Goal: Use online tool/utility: Use online tool/utility

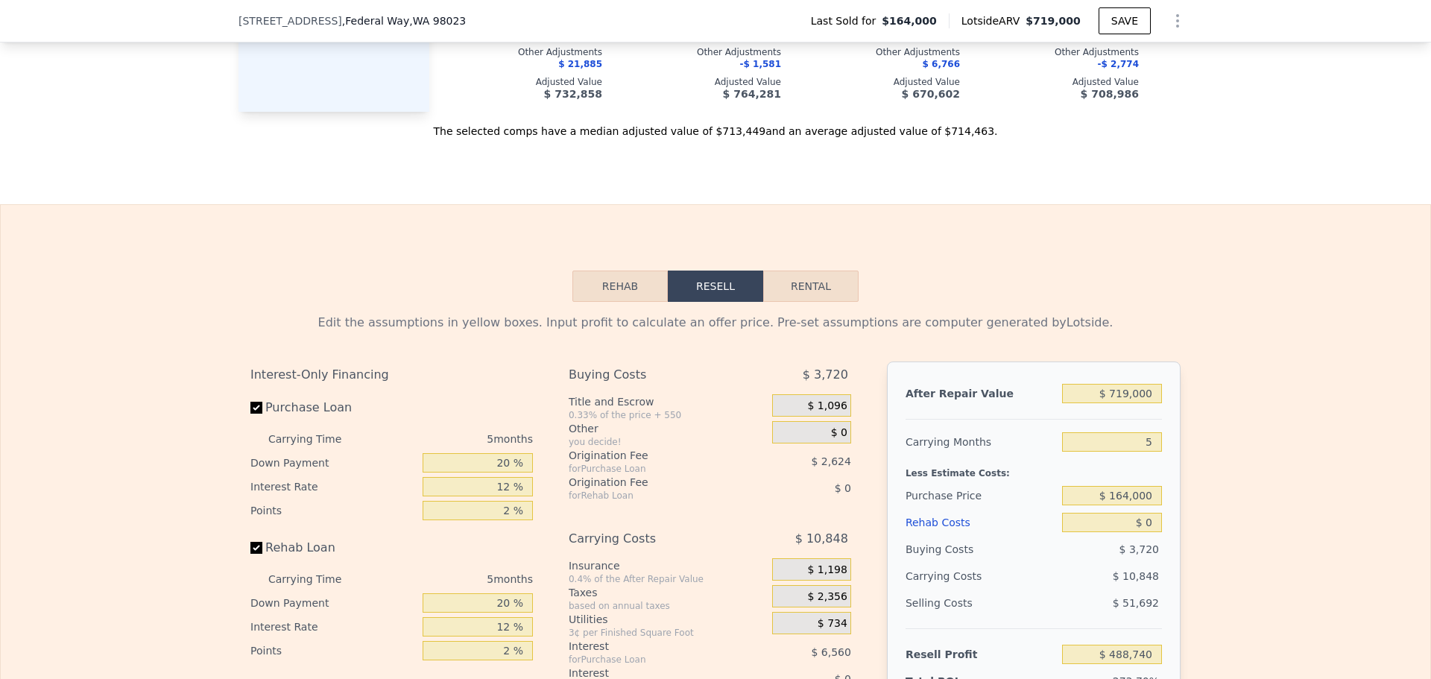
scroll to position [1863, 0]
drag, startPoint x: 1110, startPoint y: 402, endPoint x: 1078, endPoint y: 390, distance: 35.2
click at [1062, 390] on div "After Repair Value $ 719,000 Carrying Months 5 Less Estimate Costs: Purchase Pr…" at bounding box center [1034, 567] width 294 height 414
type input "$ 7"
type input "-$ 177,913"
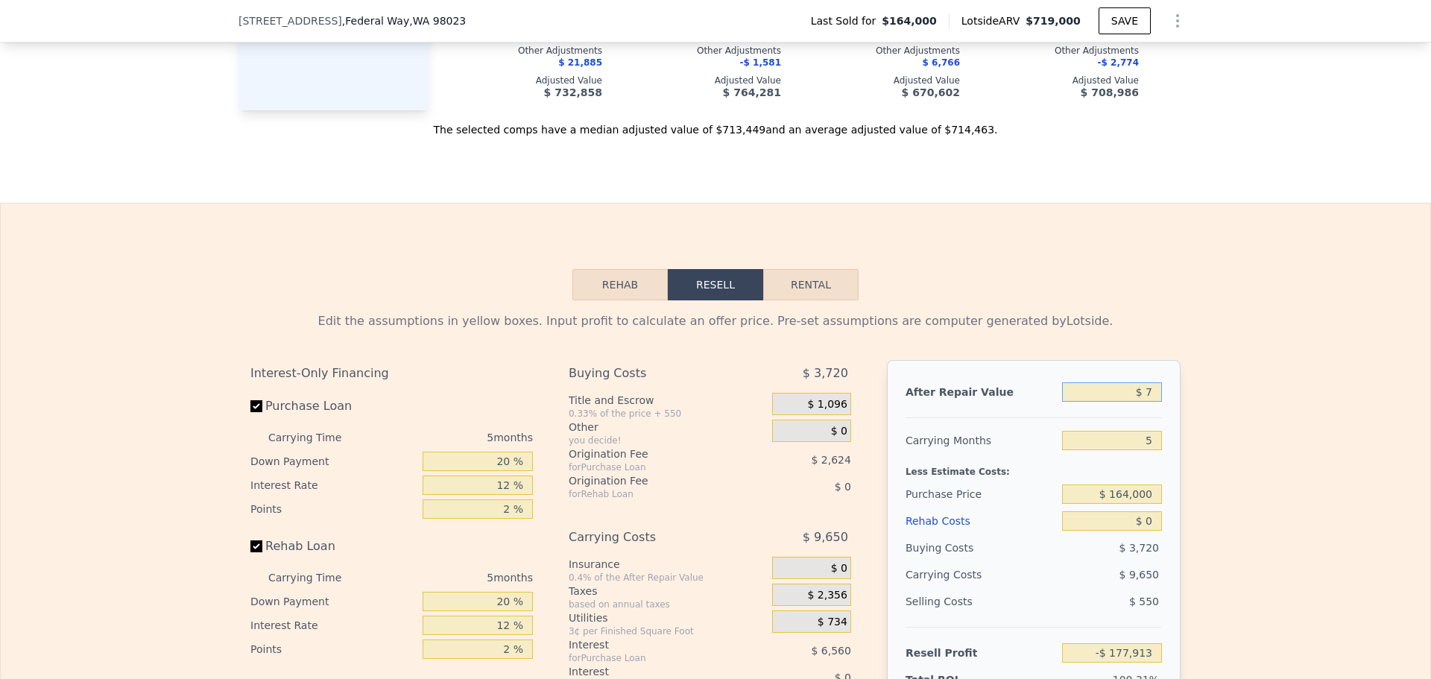
type input "$ 72"
type input "-$ 177,853"
type input "$ 725"
type input "-$ 177,247"
type input "$ 7,250"
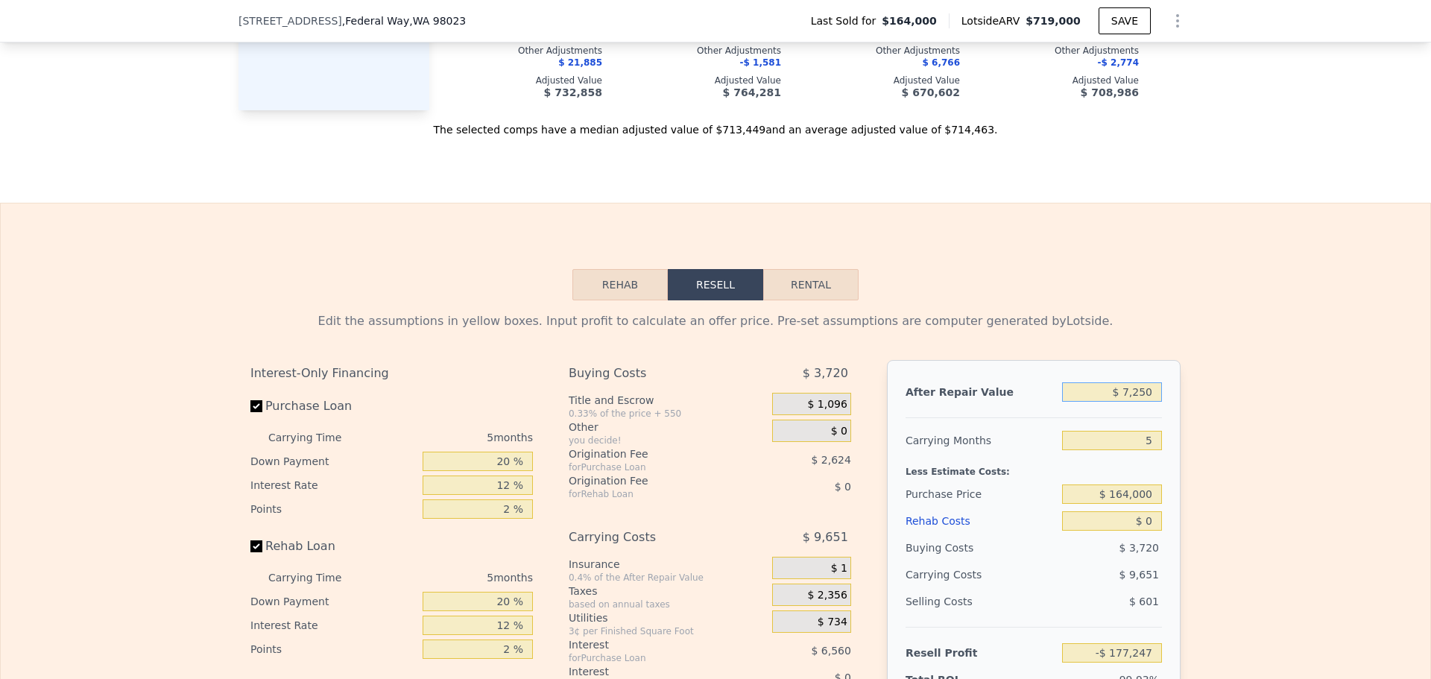
type input "-$ 171,197"
type input "$ 72,500"
type input "-$ 110,699"
type input "$ 725,000"
type input "$ 494,303"
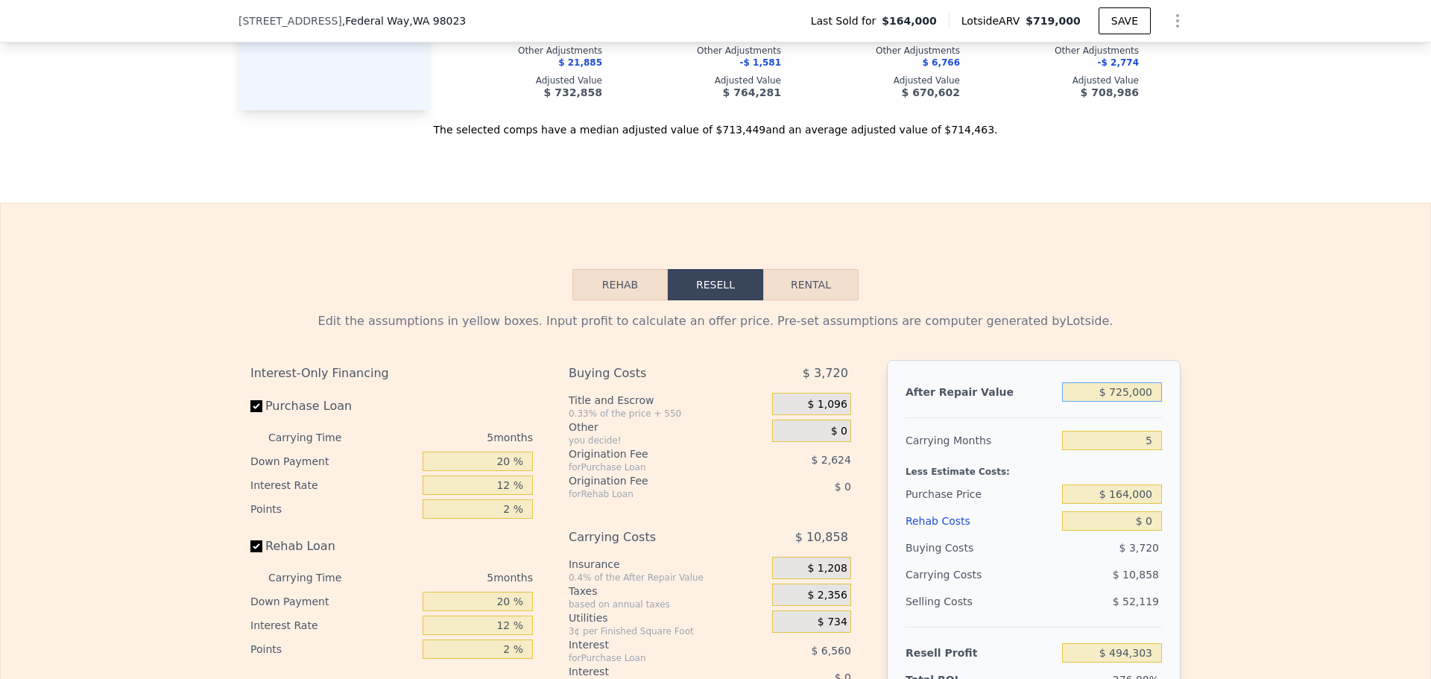
type input "$ 725,000"
drag, startPoint x: 1103, startPoint y: 503, endPoint x: 1078, endPoint y: 499, distance: 25.6
click at [1078, 499] on div "After Repair Value $ 725,000 Carrying Months 5 Less Estimate Costs: Purchase Pr…" at bounding box center [1034, 567] width 294 height 414
type input "$ 100,000"
type input "$ 562,100"
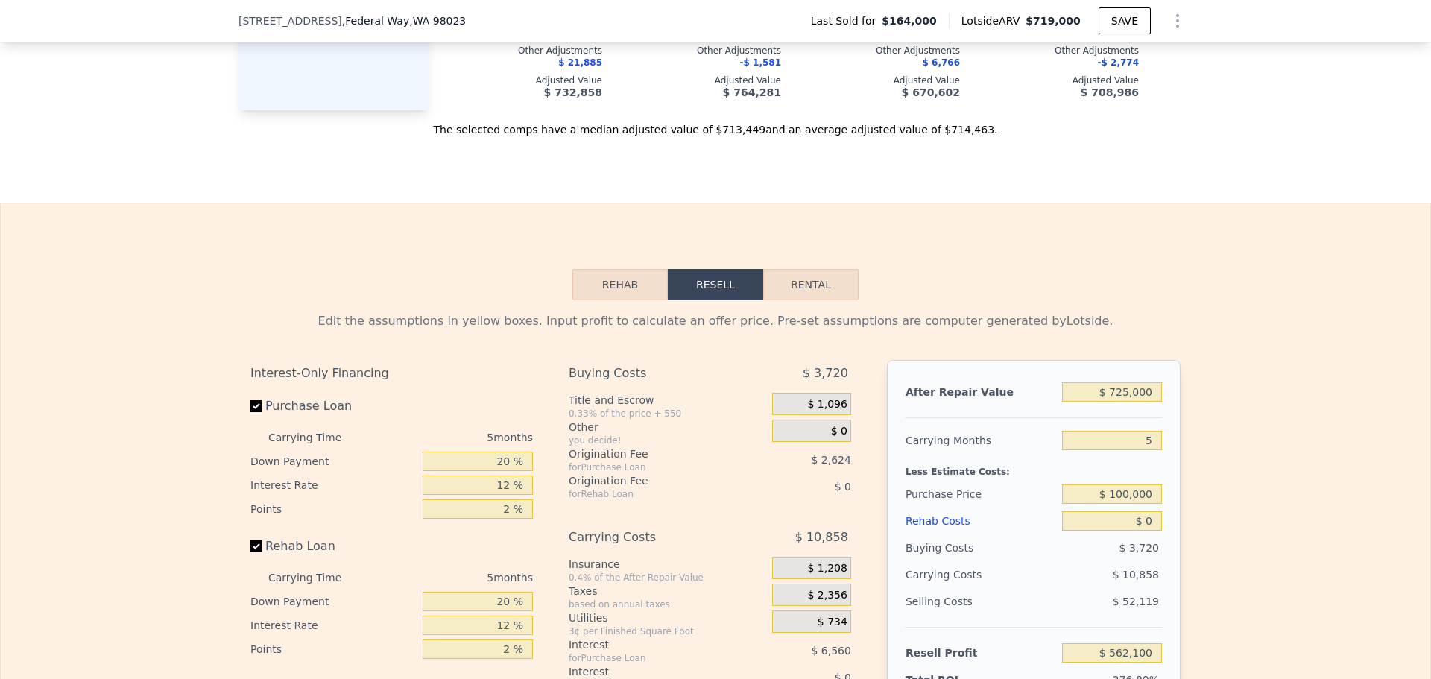
click at [1098, 481] on div "Less Estimate Costs:" at bounding box center [1033, 467] width 256 height 27
drag, startPoint x: 1150, startPoint y: 545, endPoint x: 1108, endPoint y: 531, distance: 44.1
click at [1109, 531] on div "$ 0" at bounding box center [1112, 521] width 100 height 27
drag, startPoint x: 1152, startPoint y: 513, endPoint x: 1063, endPoint y: 499, distance: 90.7
click at [1061, 499] on div "After Repair Value $ 725,000 Carrying Months 5 Less Estimate Costs: Purchase Pr…" at bounding box center [1034, 567] width 294 height 414
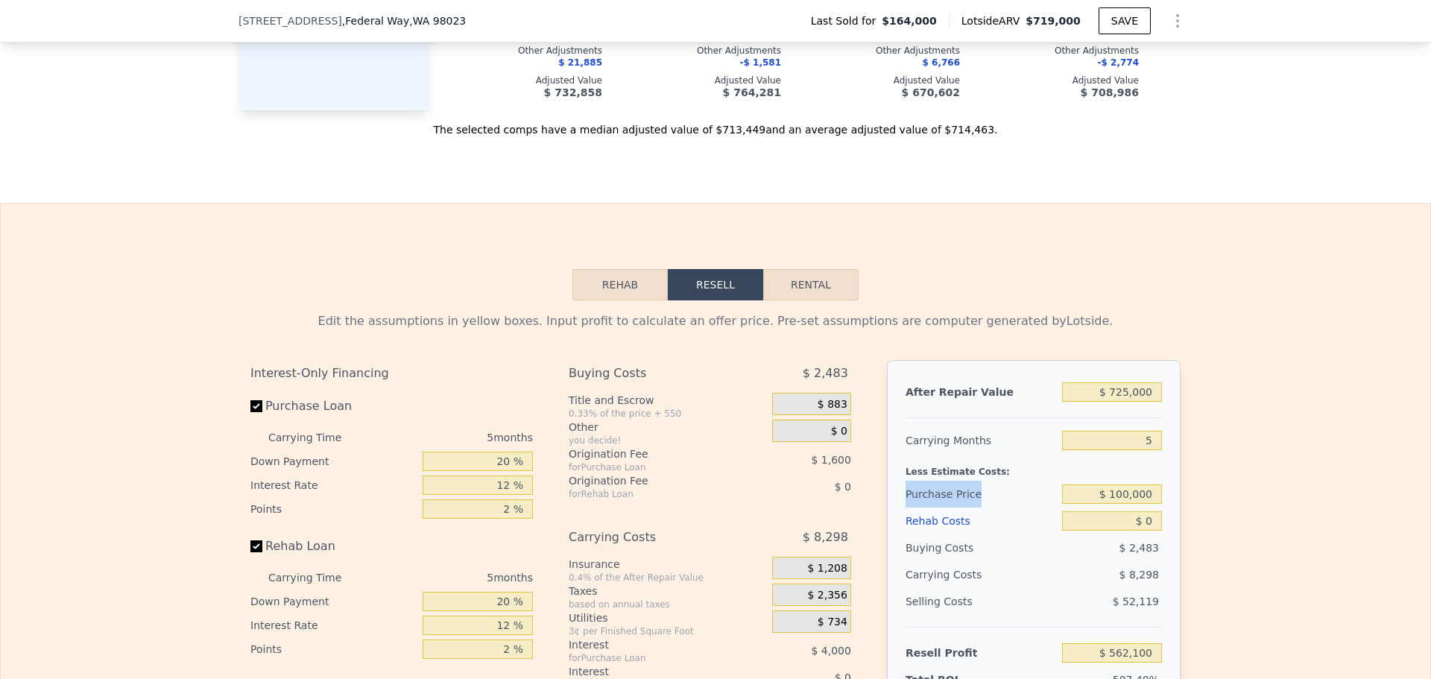
click at [1135, 504] on input "$ 100,000" at bounding box center [1112, 493] width 100 height 19
drag, startPoint x: 1145, startPoint y: 518, endPoint x: 1084, endPoint y: 508, distance: 62.6
click at [1084, 504] on input "$ 100,000" at bounding box center [1112, 493] width 100 height 19
type input "$ 500,000"
type input "$ 138,368"
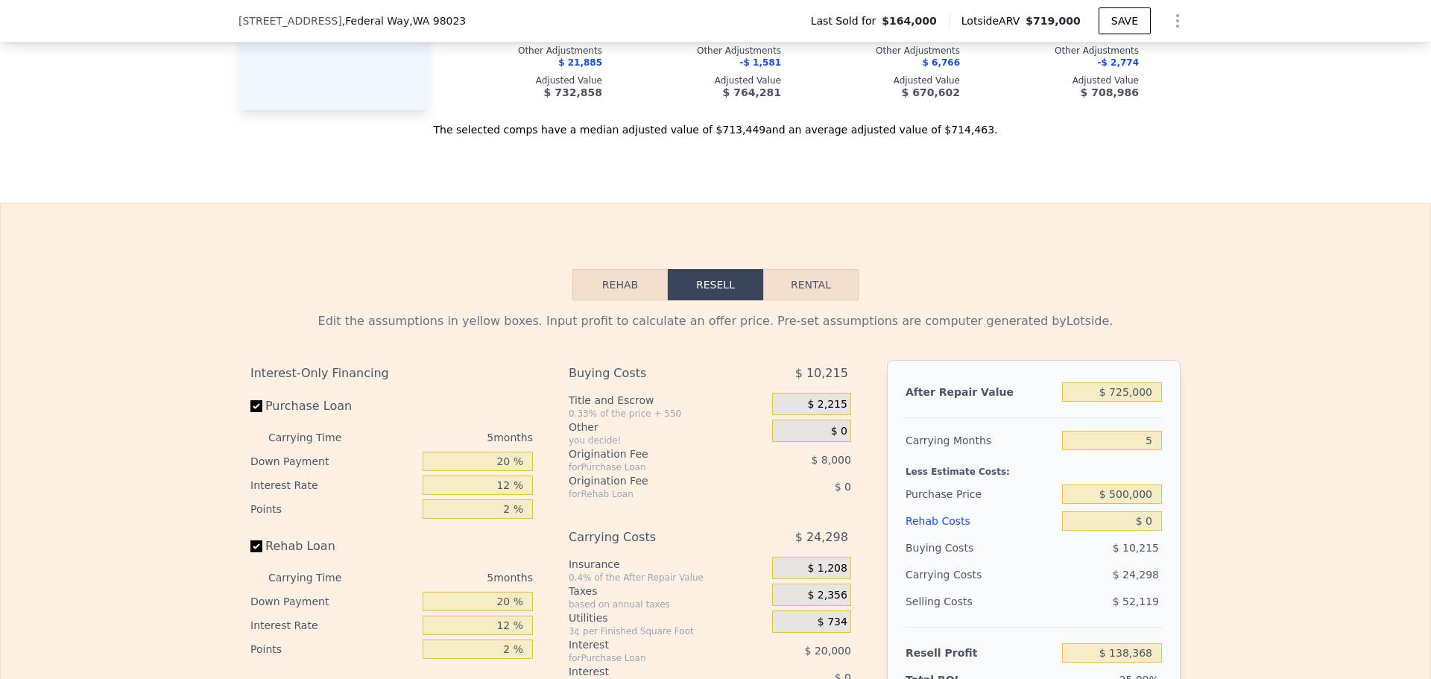
click at [1138, 481] on div "Less Estimate Costs:" at bounding box center [1033, 467] width 256 height 27
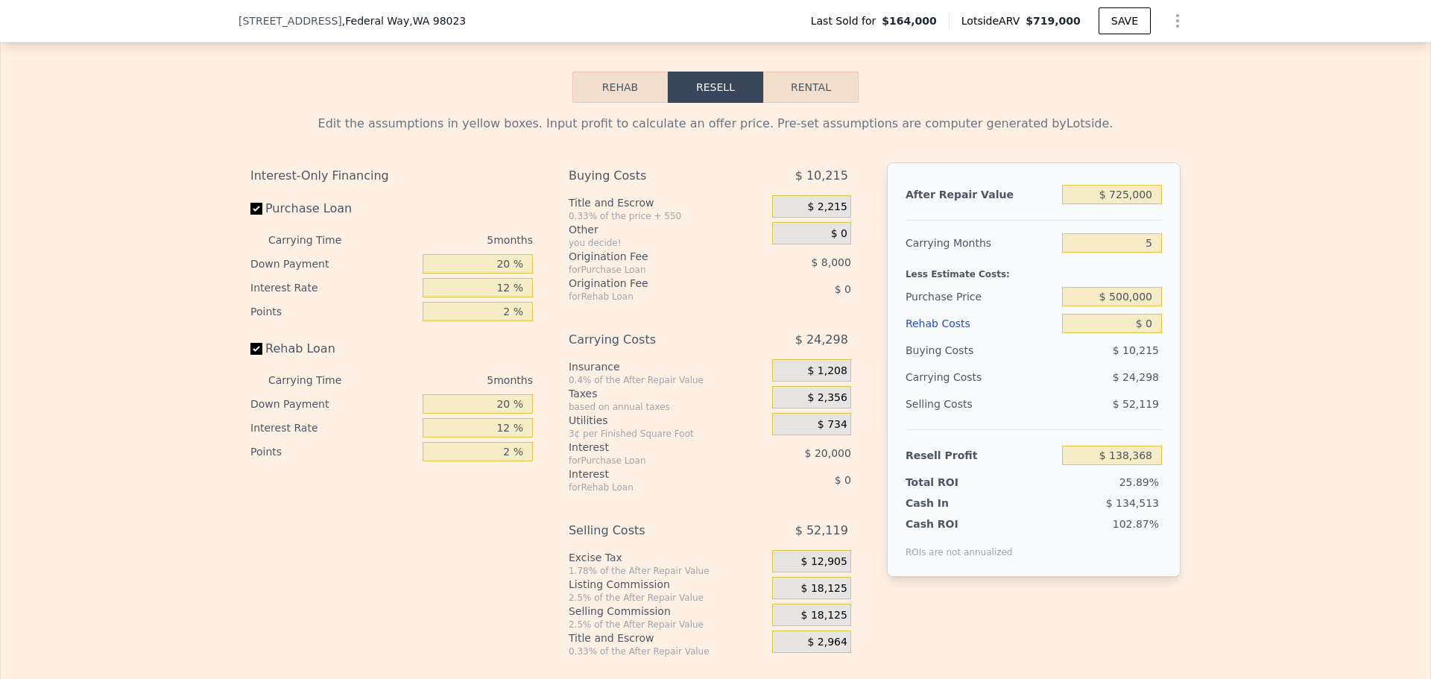
scroll to position [2087, 0]
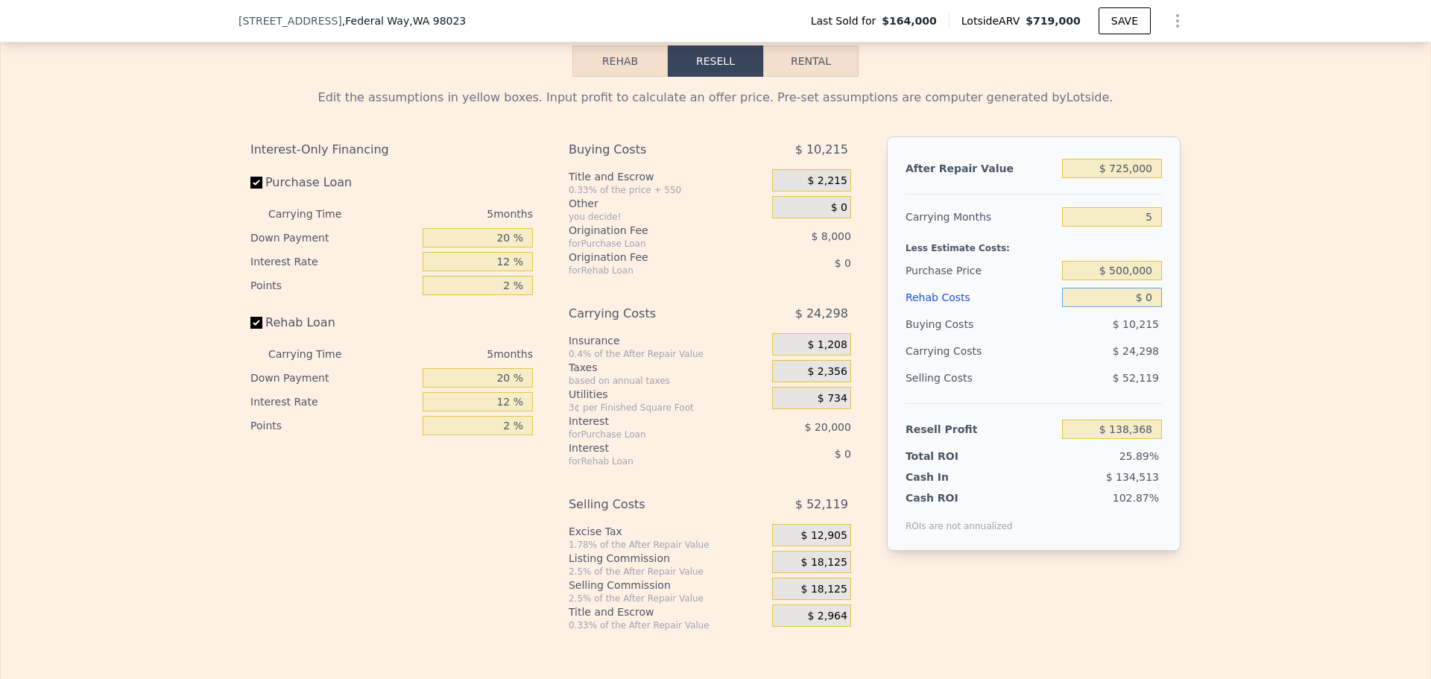
drag, startPoint x: 1147, startPoint y: 317, endPoint x: 1110, endPoint y: 313, distance: 37.5
click at [1110, 307] on input "$ 0" at bounding box center [1112, 297] width 100 height 19
type input "$ 1"
type input "$ 138,367"
type input "$ 10"
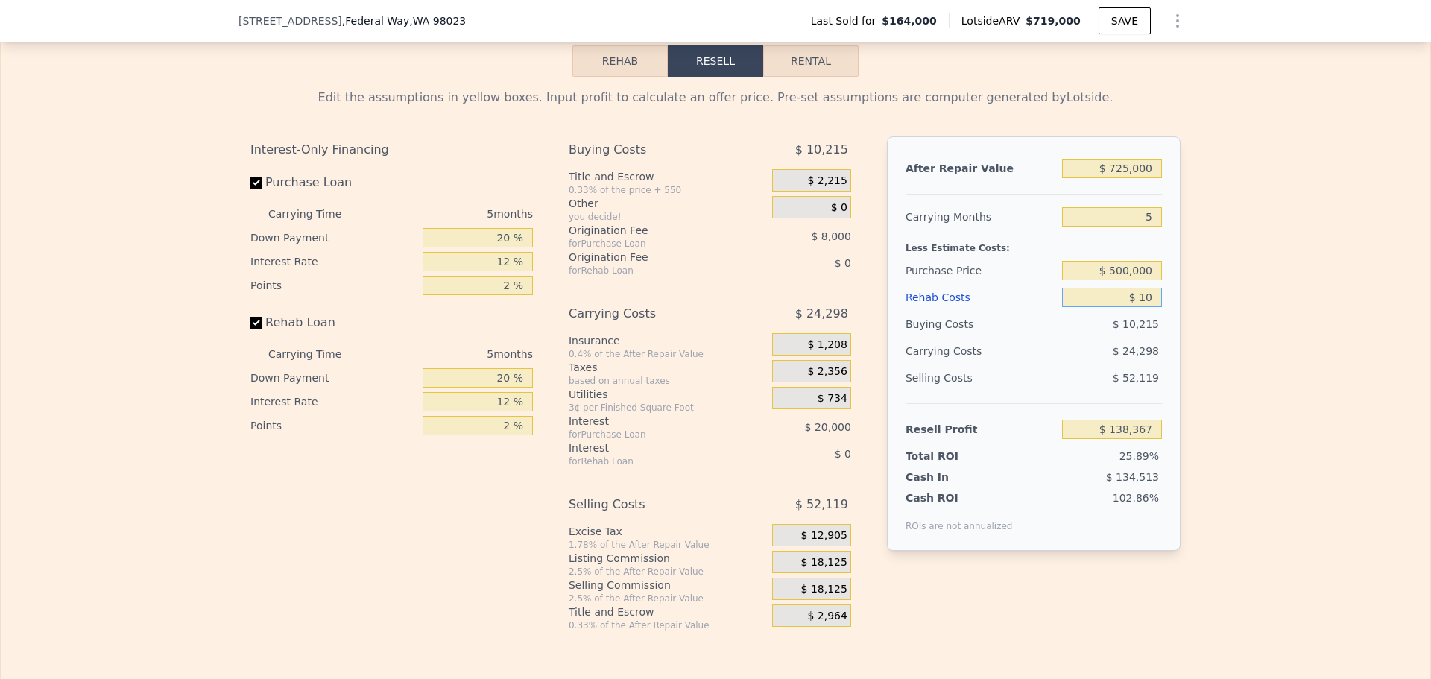
type input "$ 138,358"
type input "$ 100"
type input "$ 138,261"
type input "$ 1,000"
type input "$ 137,312"
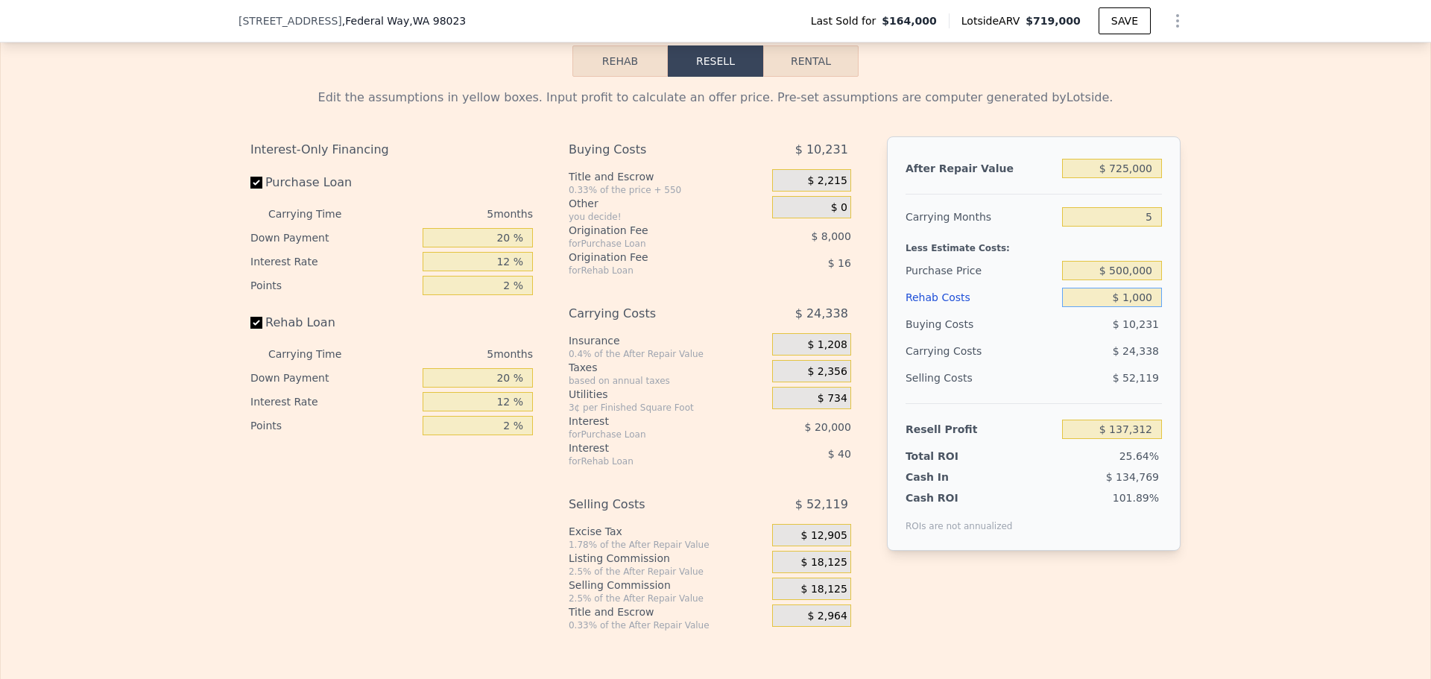
type input "$ 10,000"
type input "$ 127,808"
type input "$ 100,000"
type input "$ 32,768"
type input "$ 100,000"
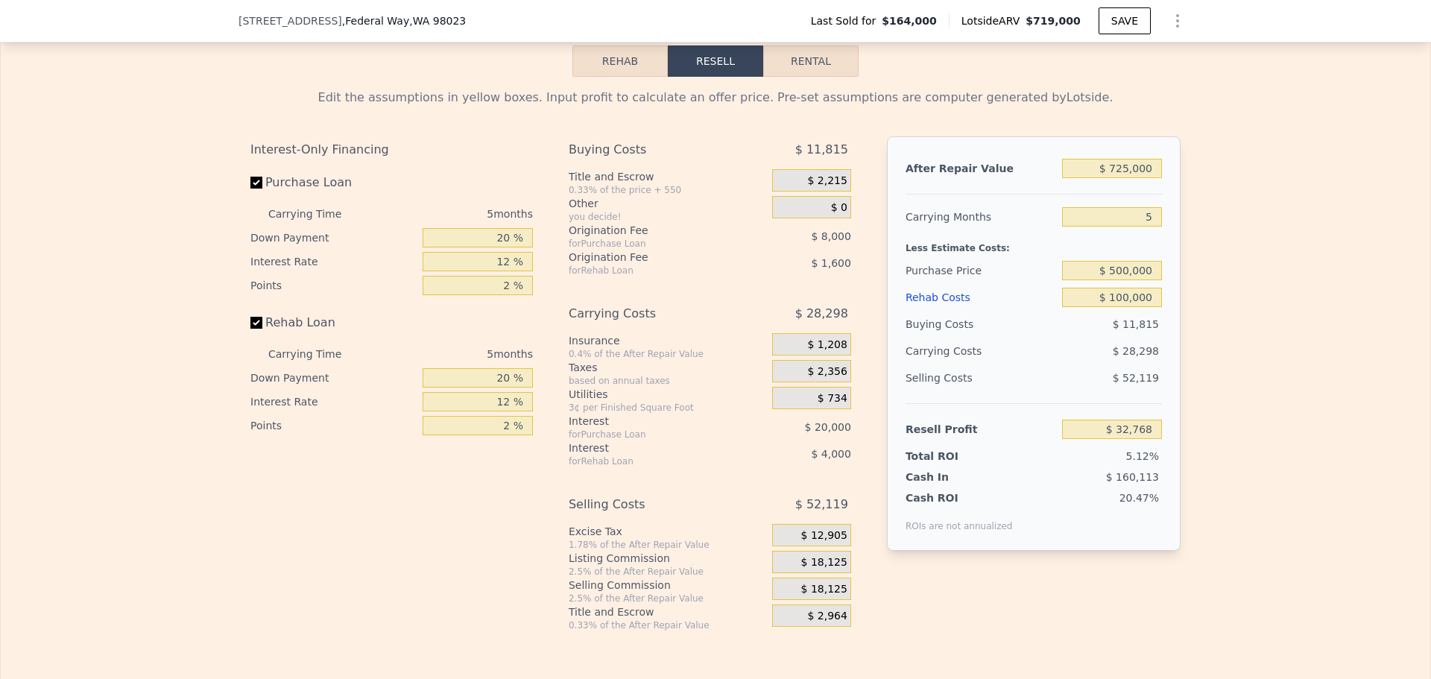
click at [1105, 364] on div "$ 28,298" at bounding box center [1083, 351] width 157 height 27
drag, startPoint x: 505, startPoint y: 279, endPoint x: 481, endPoint y: 272, distance: 24.8
click at [482, 272] on div "12 %" at bounding box center [478, 262] width 110 height 24
type input "10 %"
type input "$ 36,103"
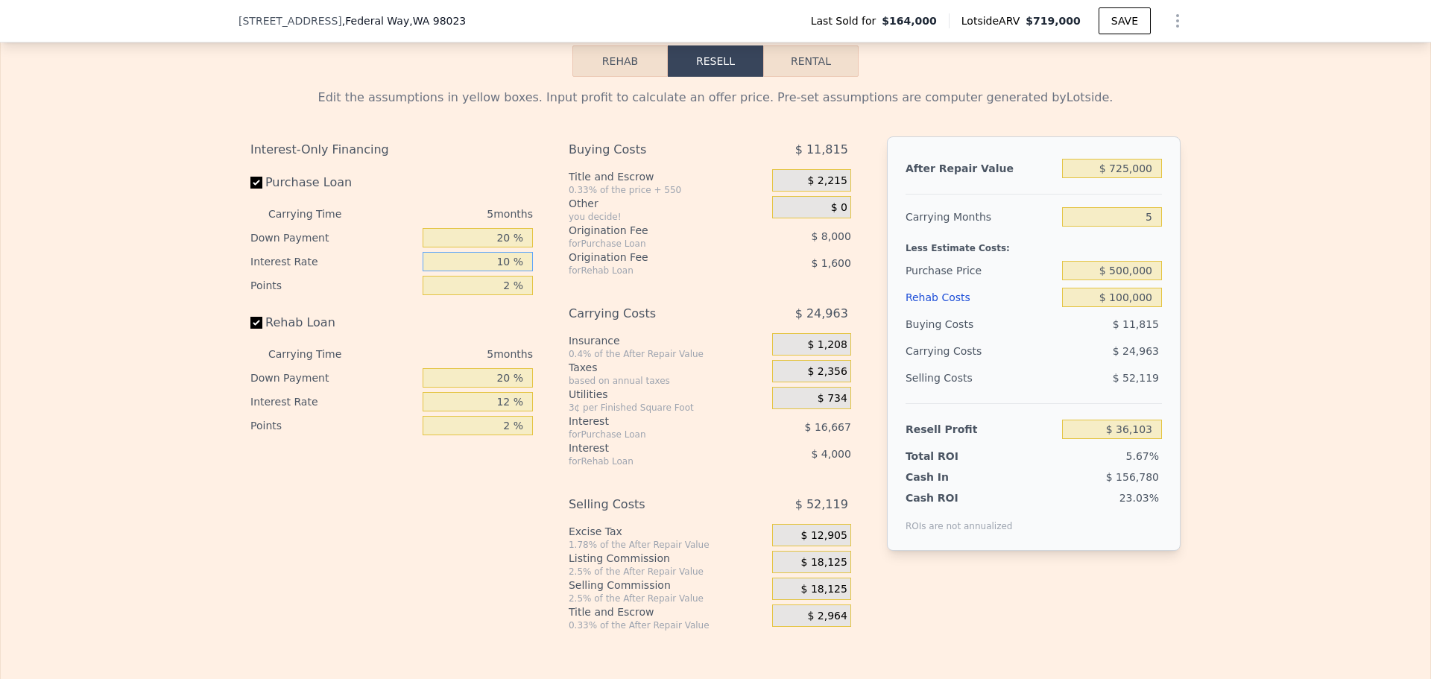
type input "10 %"
drag, startPoint x: 431, startPoint y: 350, endPoint x: 488, endPoint y: 377, distance: 63.0
click at [429, 342] on div "Rehab Loan" at bounding box center [391, 325] width 282 height 33
drag, startPoint x: 505, startPoint y: 421, endPoint x: 467, endPoint y: 410, distance: 39.6
click at [468, 411] on input "12 %" at bounding box center [478, 401] width 110 height 19
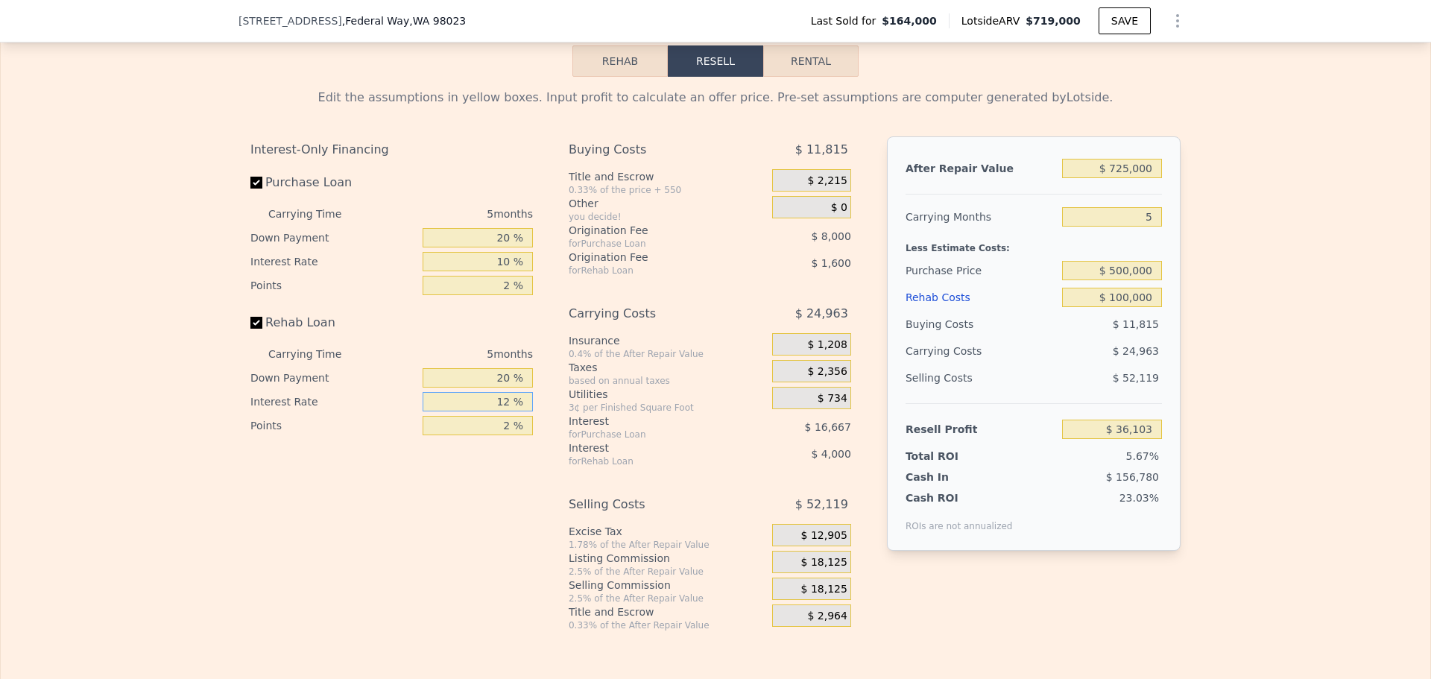
type input "1 %"
type input "$ 39,768"
type input "10 %"
type input "$ 36,768"
type input "10 %"
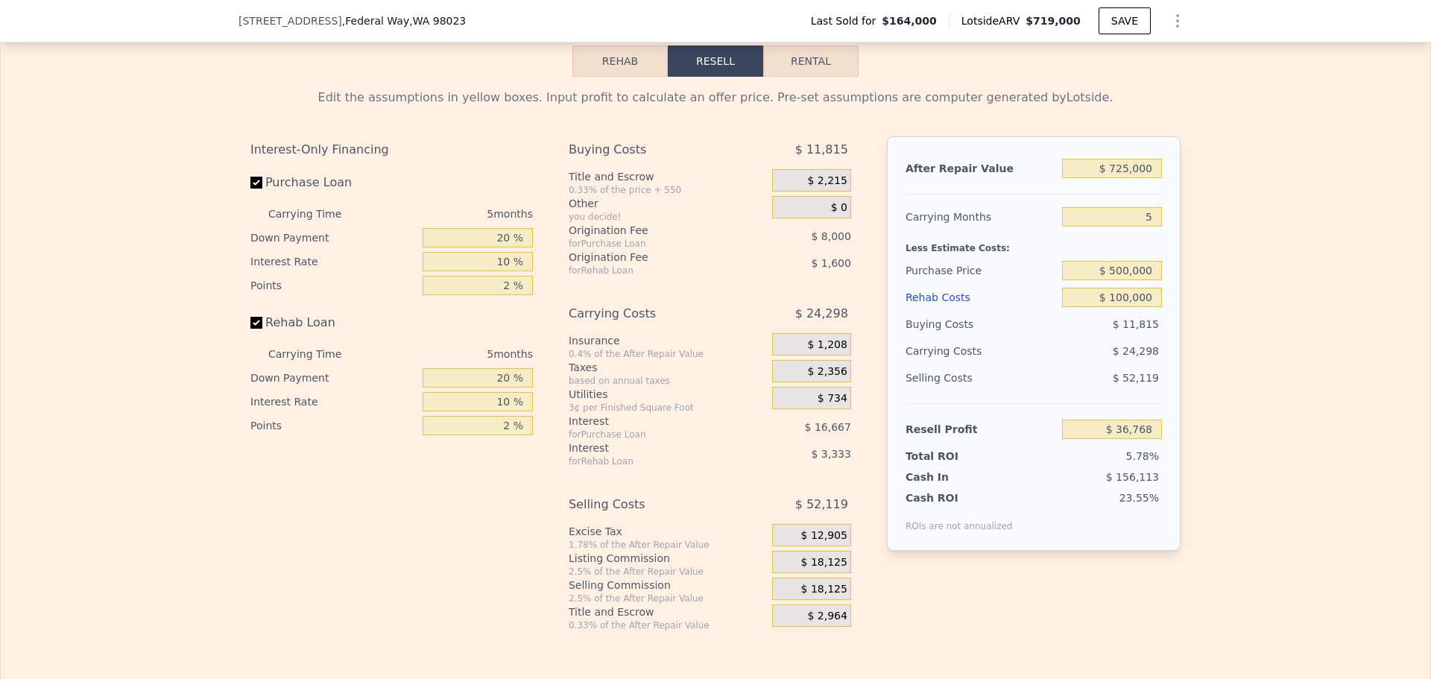
click at [501, 342] on div "Rehab Loan" at bounding box center [391, 325] width 282 height 33
click at [495, 342] on div "Rehab Loan" at bounding box center [391, 325] width 282 height 33
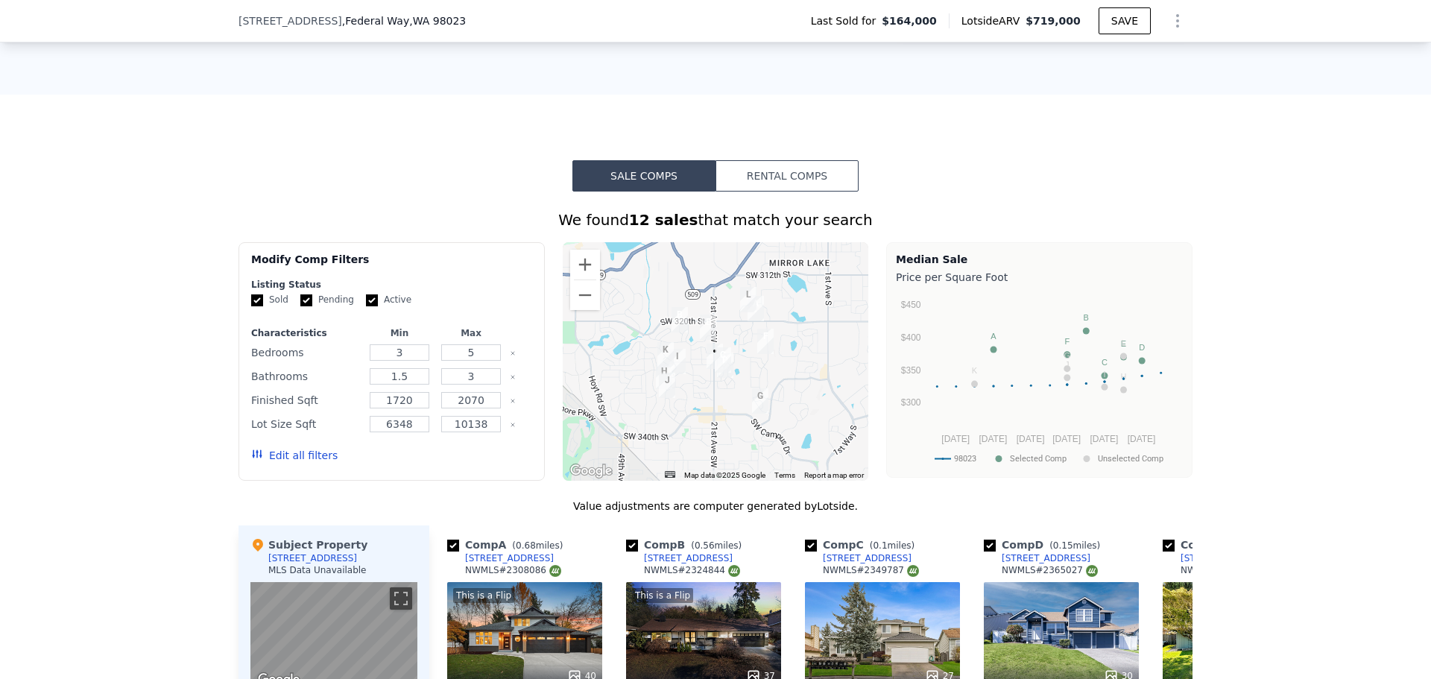
scroll to position [1192, 0]
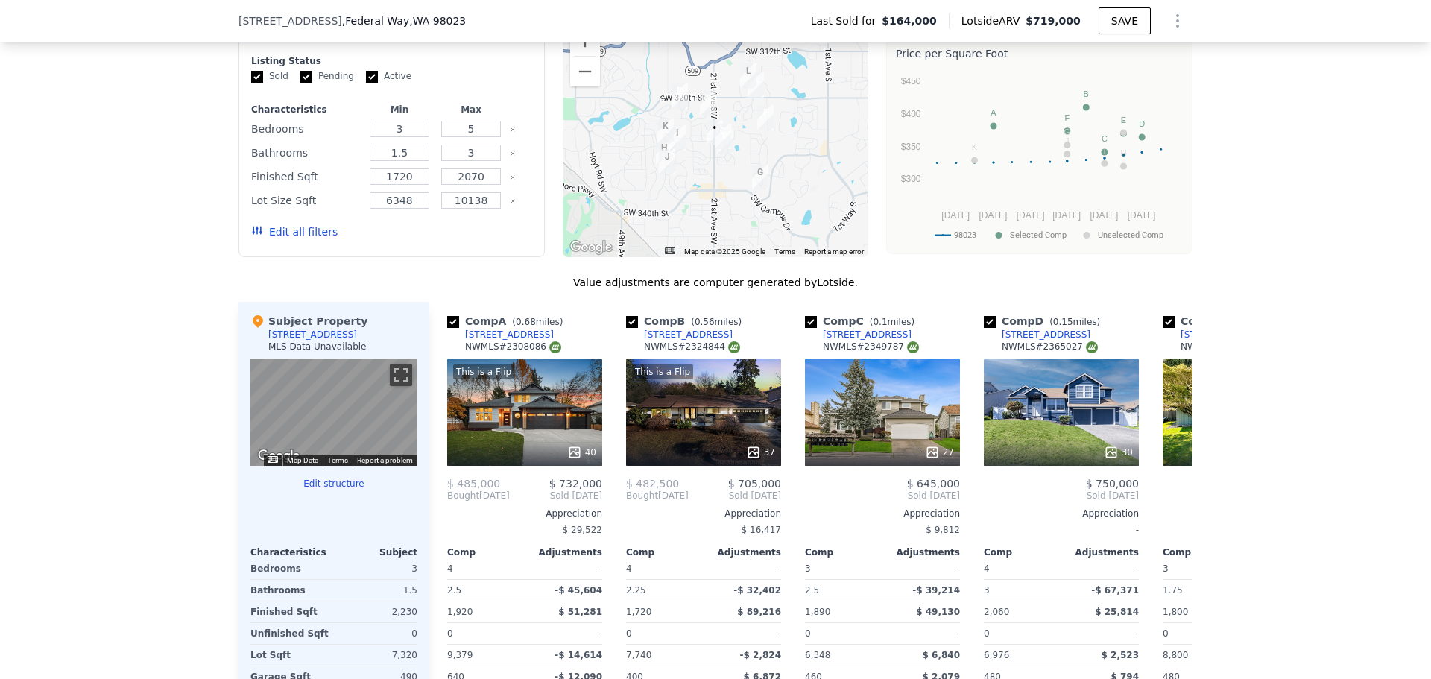
type input "$ 719,000"
type input "$ 0"
type input "$ 488,740"
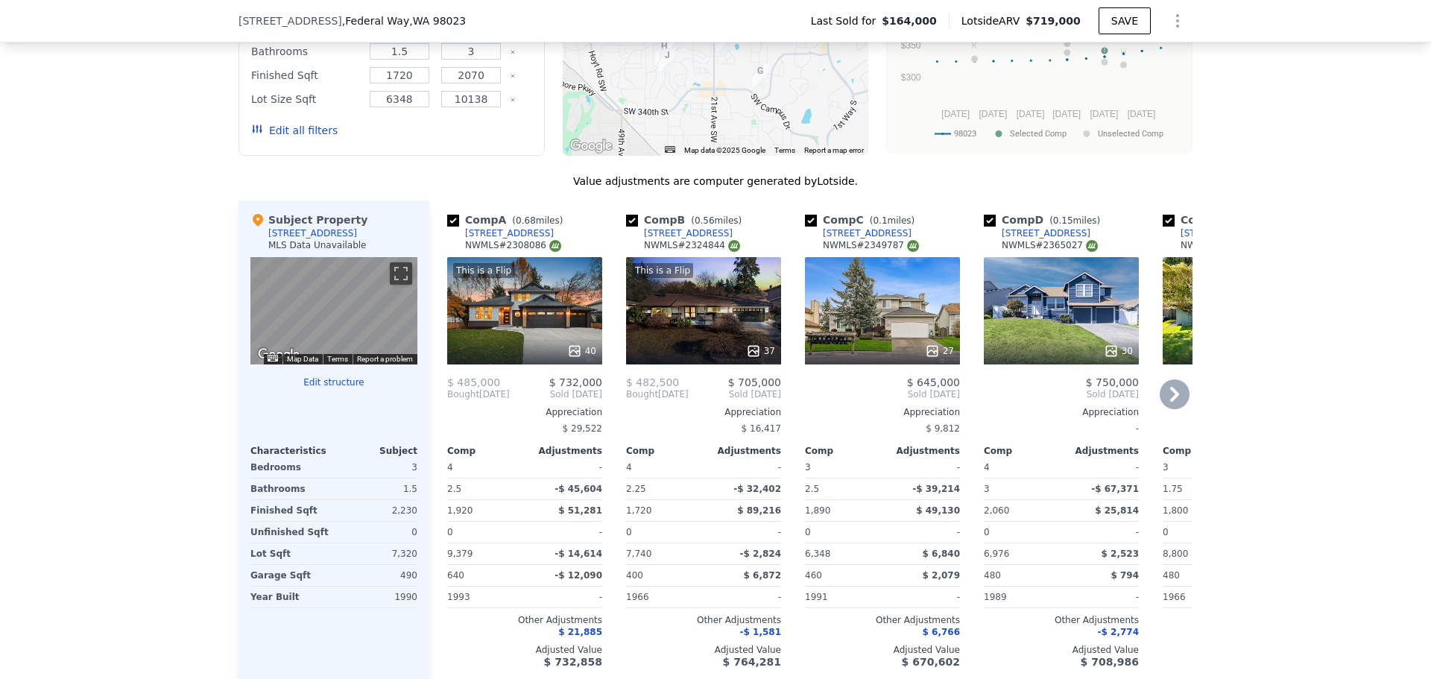
scroll to position [1267, 0]
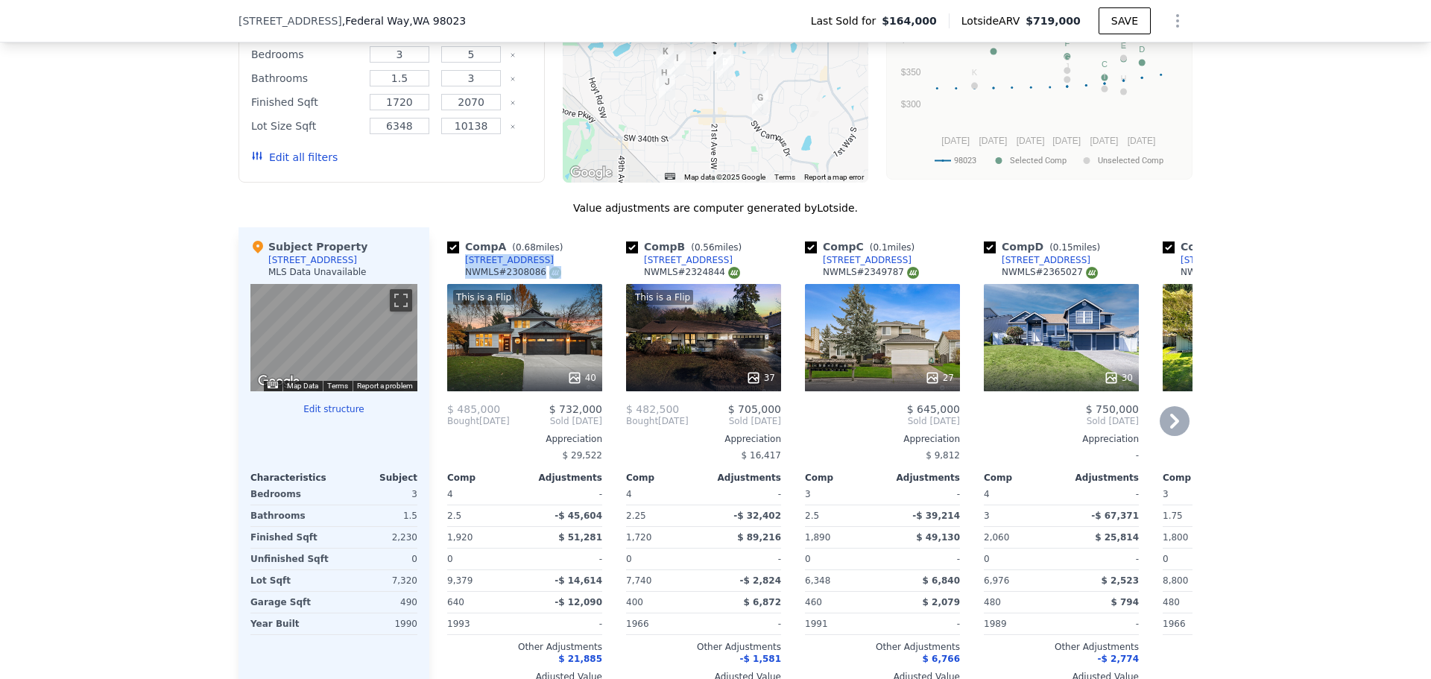
drag, startPoint x: 547, startPoint y: 277, endPoint x: 475, endPoint y: 273, distance: 71.7
click at [461, 273] on div "Comp A ( 0.68 miles) 31838 12th Pl SW NWMLS # 2308086" at bounding box center [524, 261] width 155 height 45
drag, startPoint x: 478, startPoint y: 272, endPoint x: 563, endPoint y: 261, distance: 85.7
click at [563, 261] on div "Comp A ( 0.68 miles) 31838 12th Pl SW NWMLS # 2308086" at bounding box center [524, 261] width 155 height 45
drag, startPoint x: 538, startPoint y: 267, endPoint x: 529, endPoint y: 273, distance: 11.2
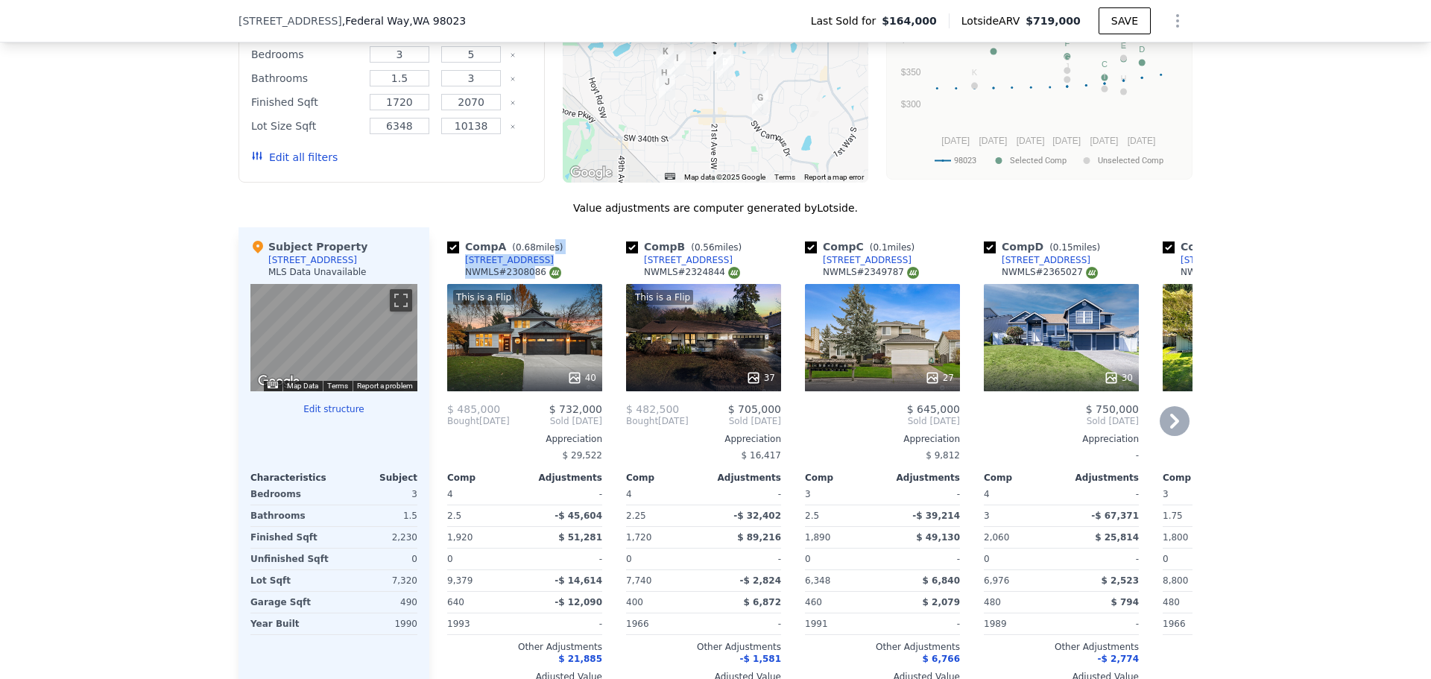
click at [522, 277] on div "Comp A ( 0.68 miles) 31838 12th Pl SW NWMLS # 2308086" at bounding box center [524, 261] width 155 height 45
click at [537, 270] on div "Comp A ( 0.68 miles) 31838 12th Pl SW NWMLS # 2308086" at bounding box center [524, 261] width 155 height 45
drag, startPoint x: 526, startPoint y: 268, endPoint x: 490, endPoint y: 267, distance: 36.5
click at [490, 267] on div "Comp A ( 0.68 miles) 31838 12th Pl SW NWMLS # 2308086" at bounding box center [524, 261] width 155 height 45
click at [451, 266] on link "[STREET_ADDRESS]" at bounding box center [500, 260] width 107 height 12
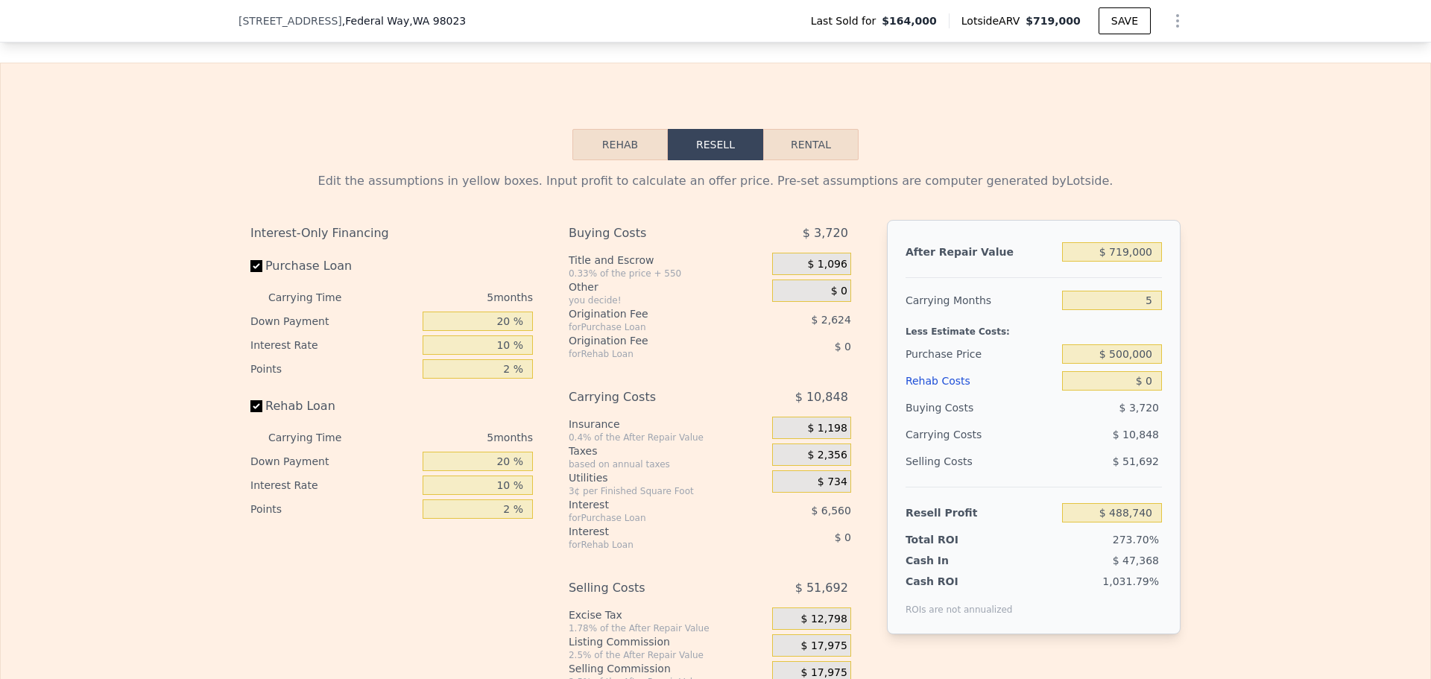
scroll to position [2007, 0]
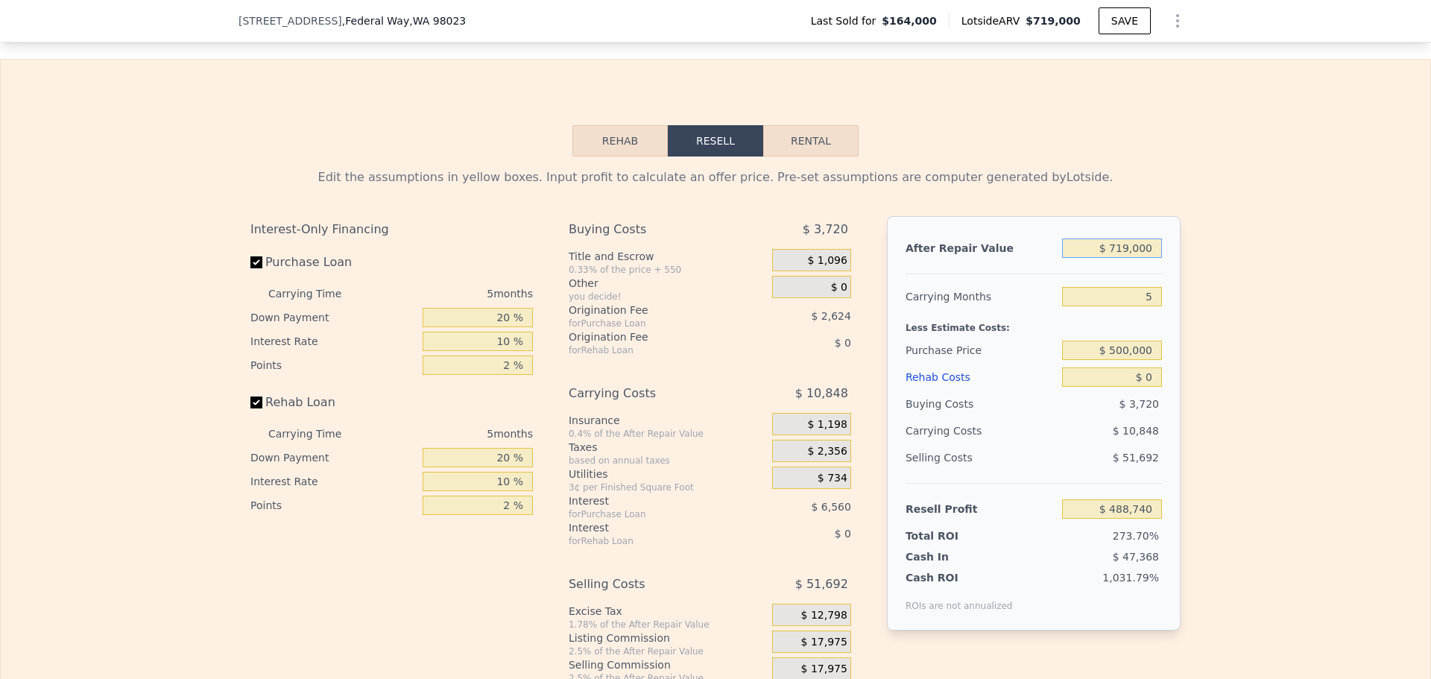
click at [1135, 258] on input "$ 719,000" at bounding box center [1112, 247] width 100 height 19
type input "$ 6"
type input "-$ 177,914"
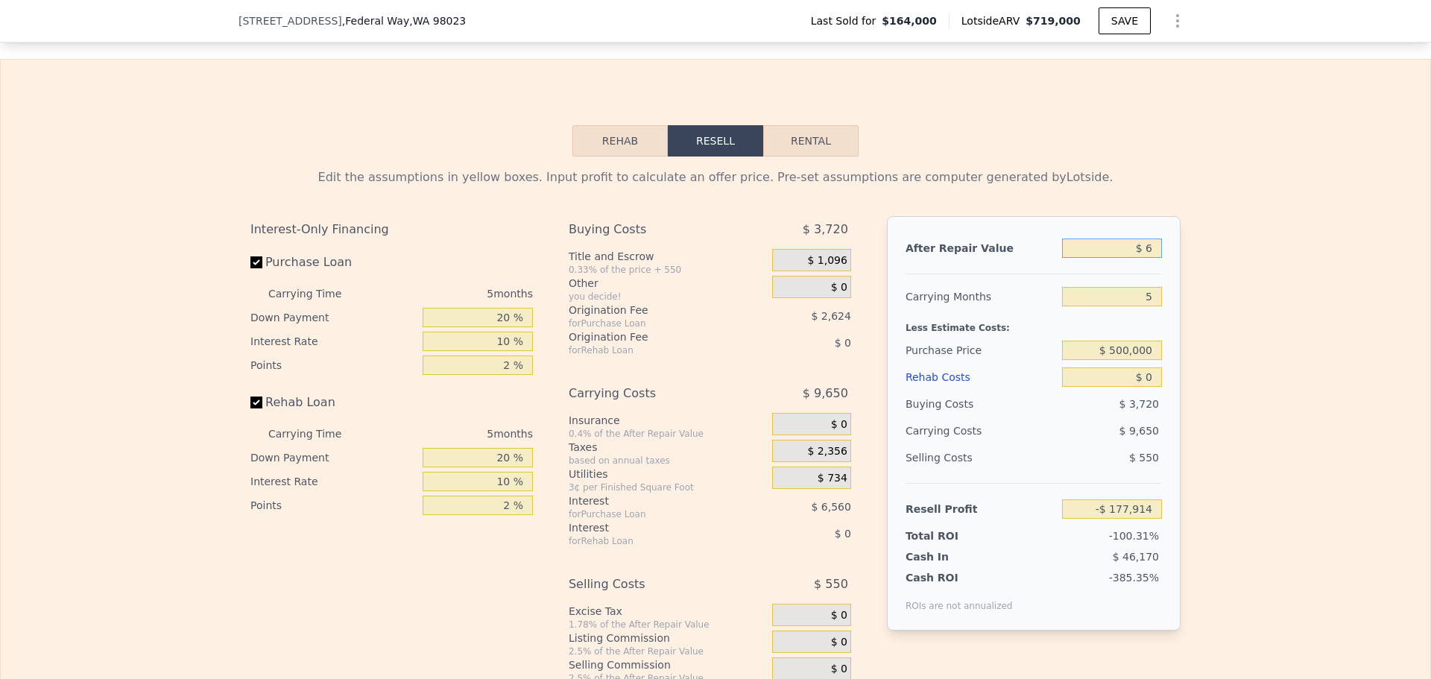
type input "$ 64"
type input "-$ 177,861"
type input "$ 645"
type input "-$ 177,321"
type input "$ 6,450"
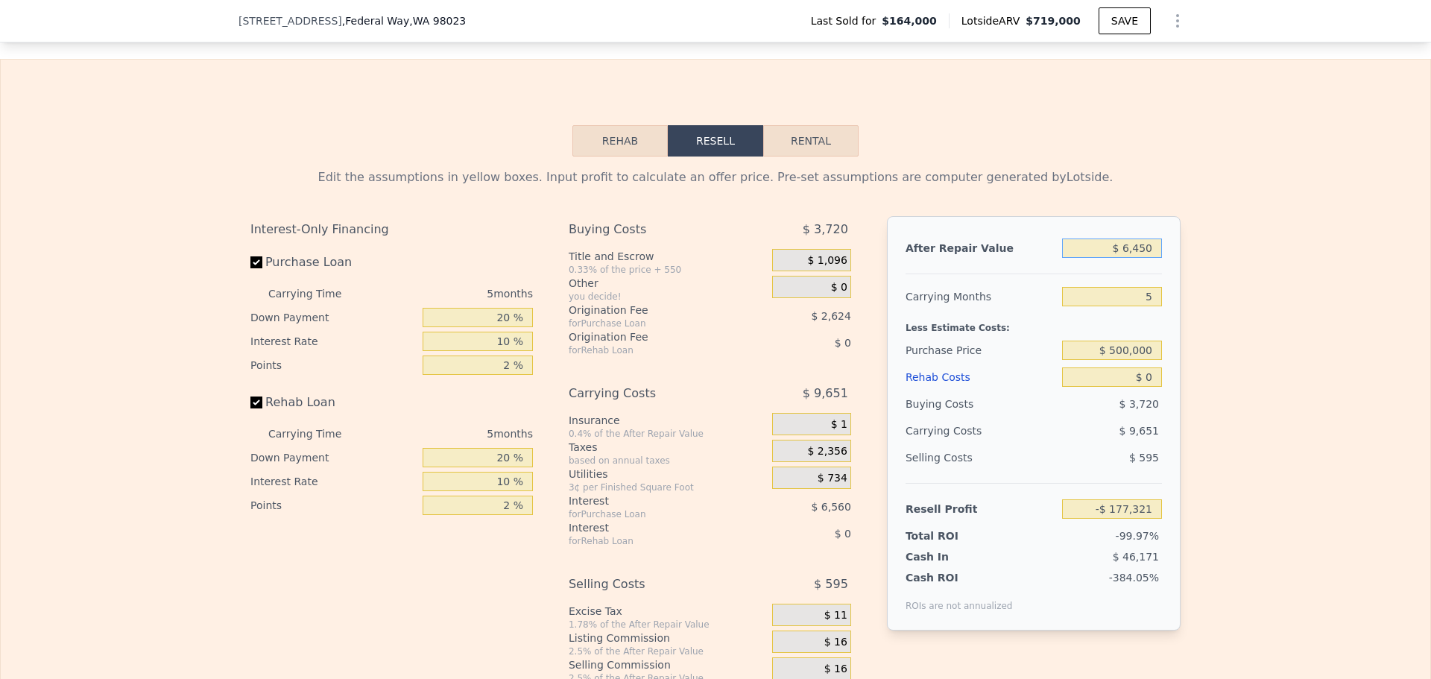
type input "-$ 171,939"
type input "$ 64,500"
type input "-$ 118,117"
type input "$ 645,000"
type input "$ 420,126"
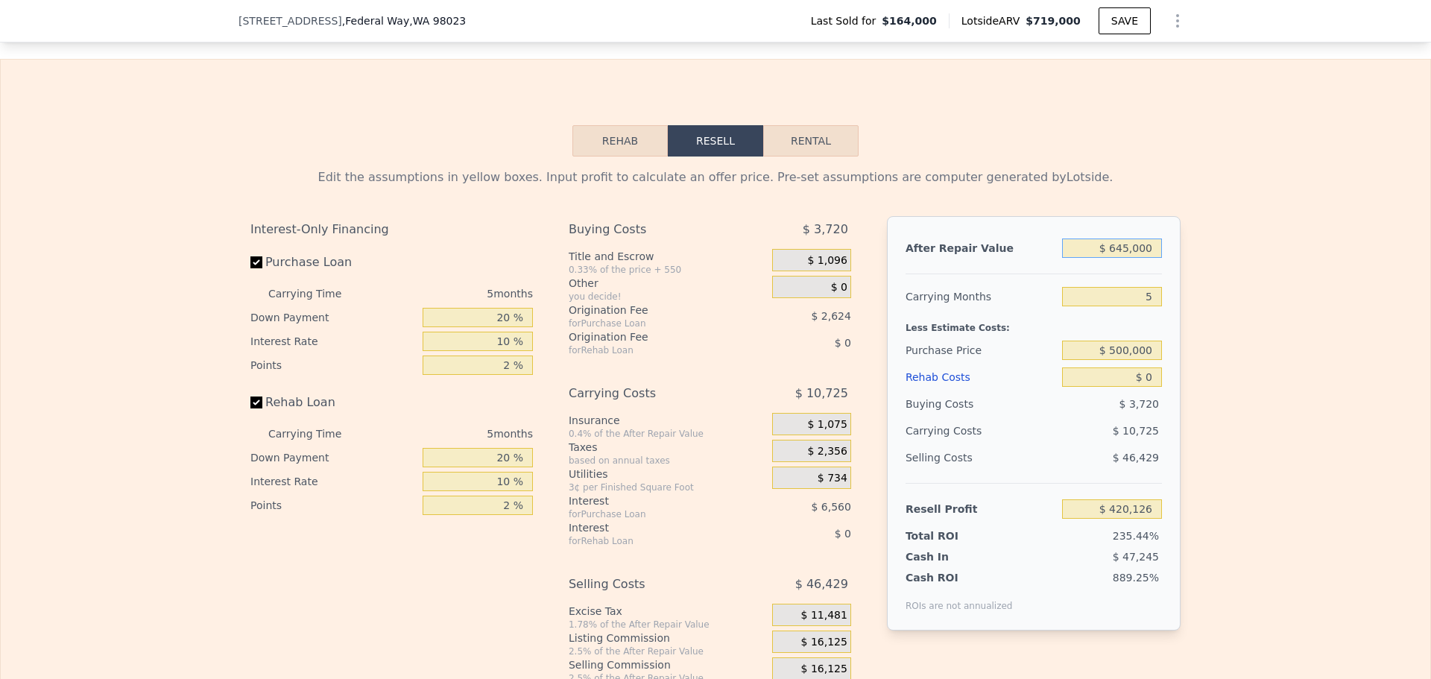
type input "$ 645,000"
drag, startPoint x: 1151, startPoint y: 321, endPoint x: 1099, endPoint y: 317, distance: 52.4
click at [1117, 306] on input "5" at bounding box center [1112, 296] width 100 height 19
type input "3"
type input "$ 424,415"
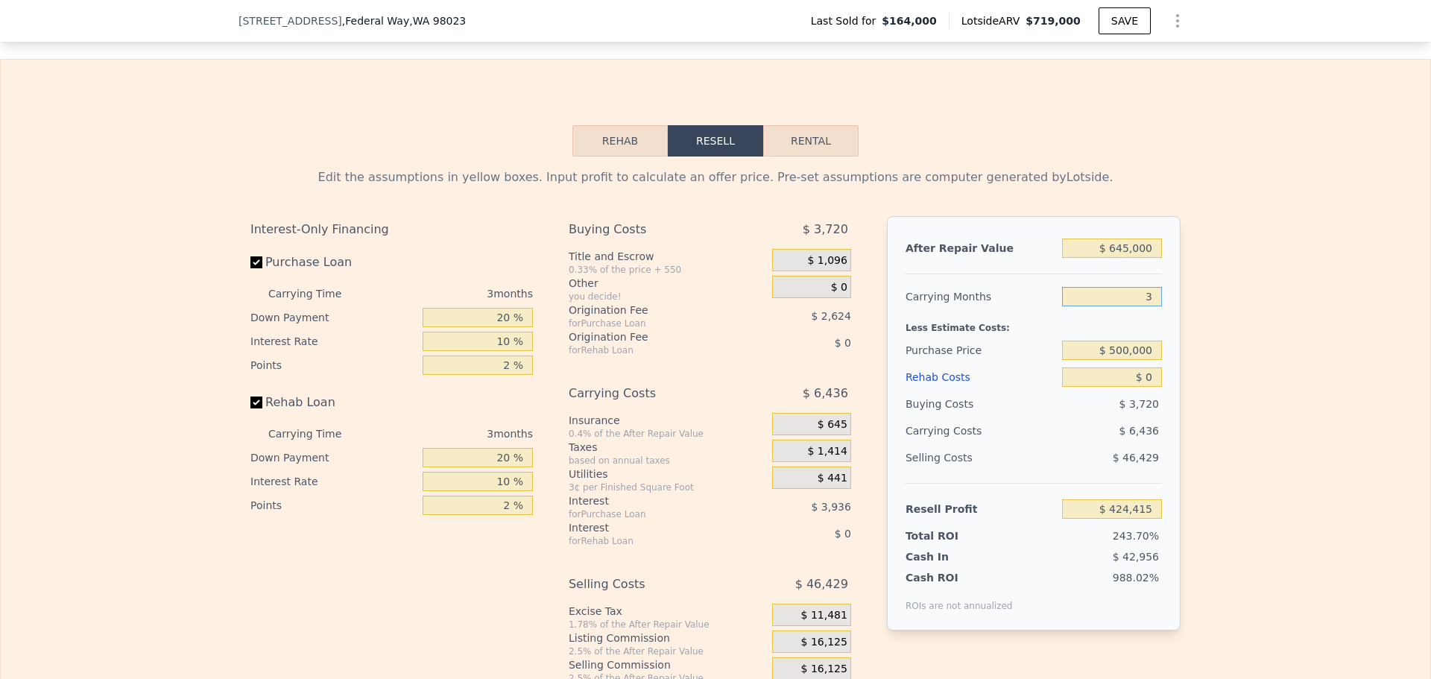
type input "3"
click at [1149, 387] on input "$ 0" at bounding box center [1112, 376] width 100 height 19
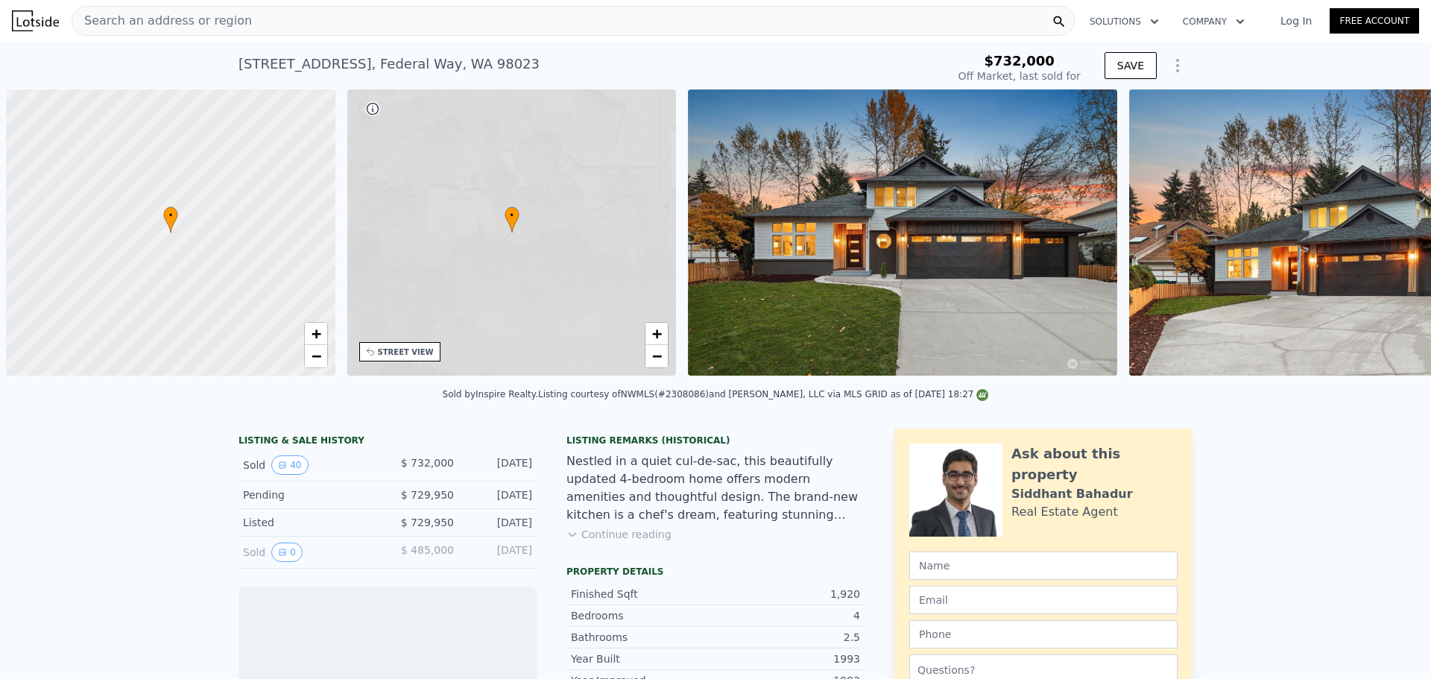
scroll to position [0, 6]
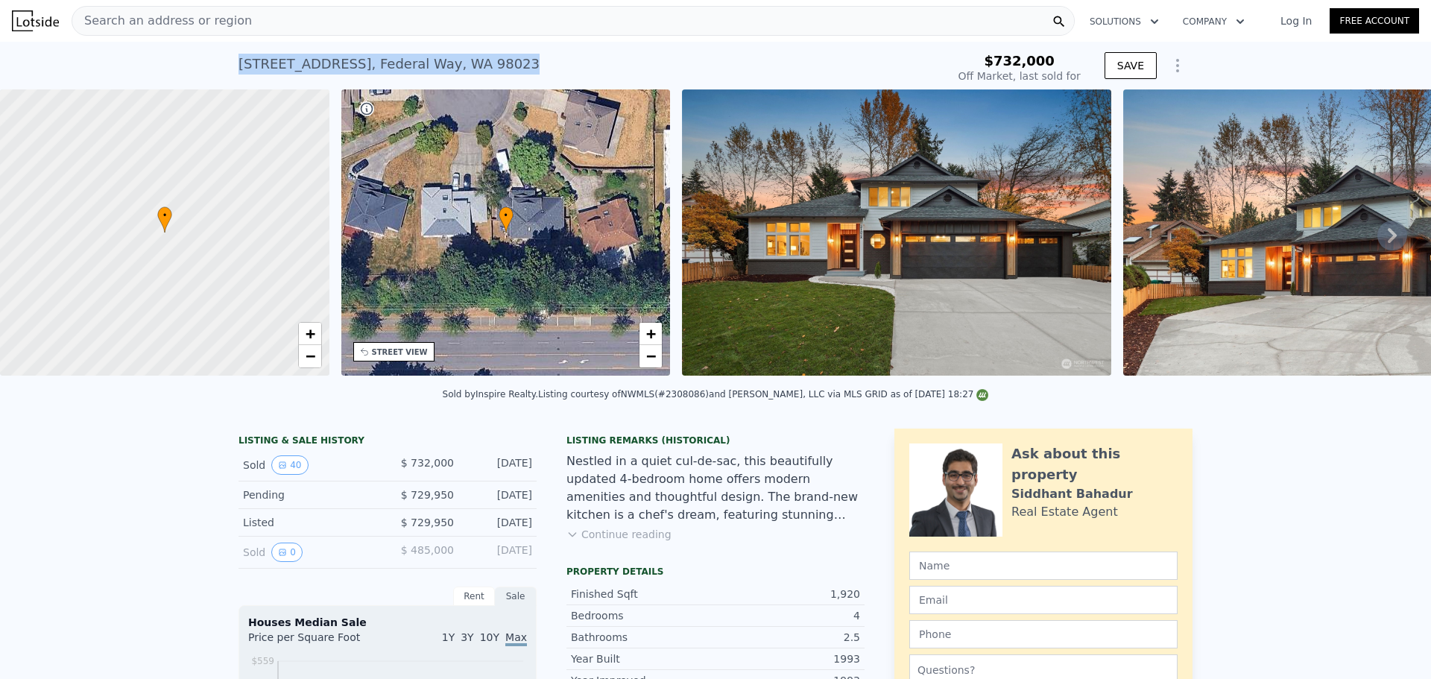
drag, startPoint x: 228, startPoint y: 63, endPoint x: 501, endPoint y: 69, distance: 272.8
click at [501, 69] on div "31838 12th Pl SW , Federal Way , WA 98023 Sold Nov 2024 for $732k $732,000 Off …" at bounding box center [715, 66] width 1431 height 48
copy div "31838 12th Pl SW , Federal Way , WA 98023"
type input "$ 762,000"
type input "-$ 73,134"
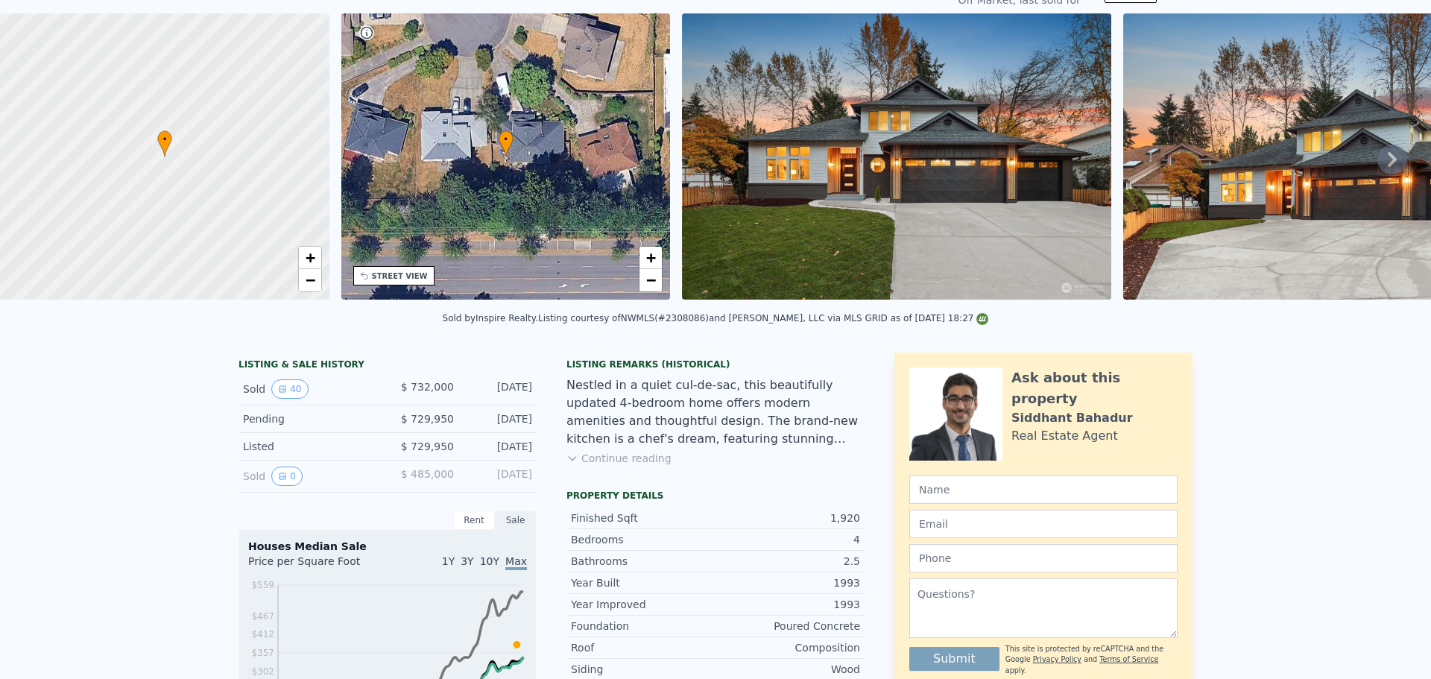
scroll to position [5, 0]
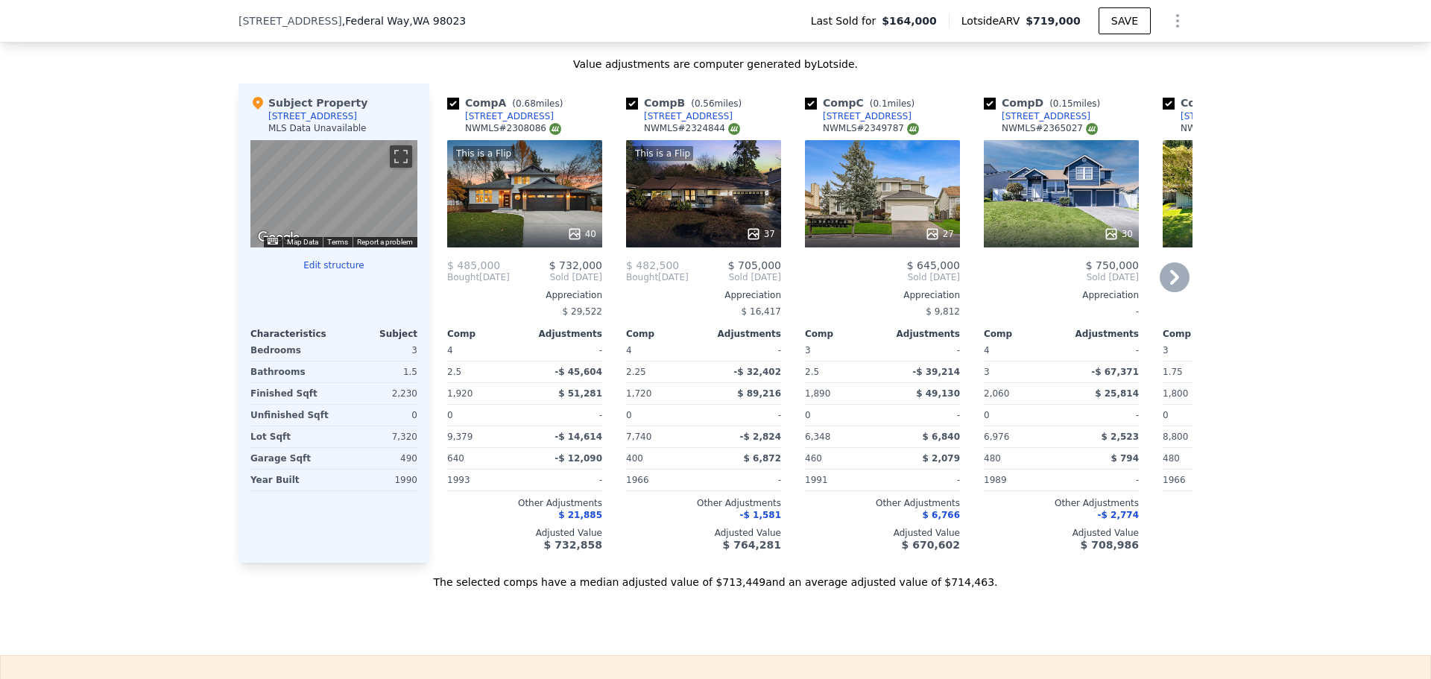
scroll to position [1783, 0]
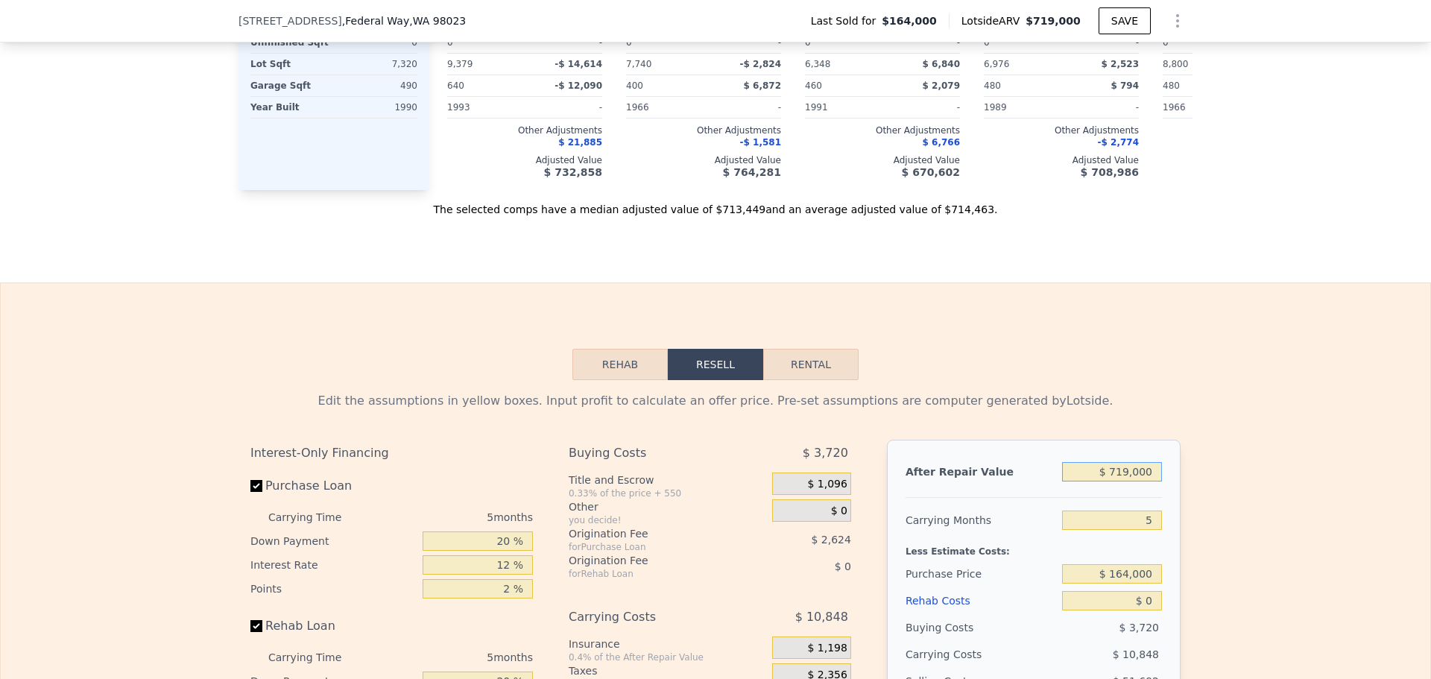
click at [1131, 481] on input "$ 719,000" at bounding box center [1112, 471] width 100 height 19
type input "$ 6"
type input "-$ 177,914"
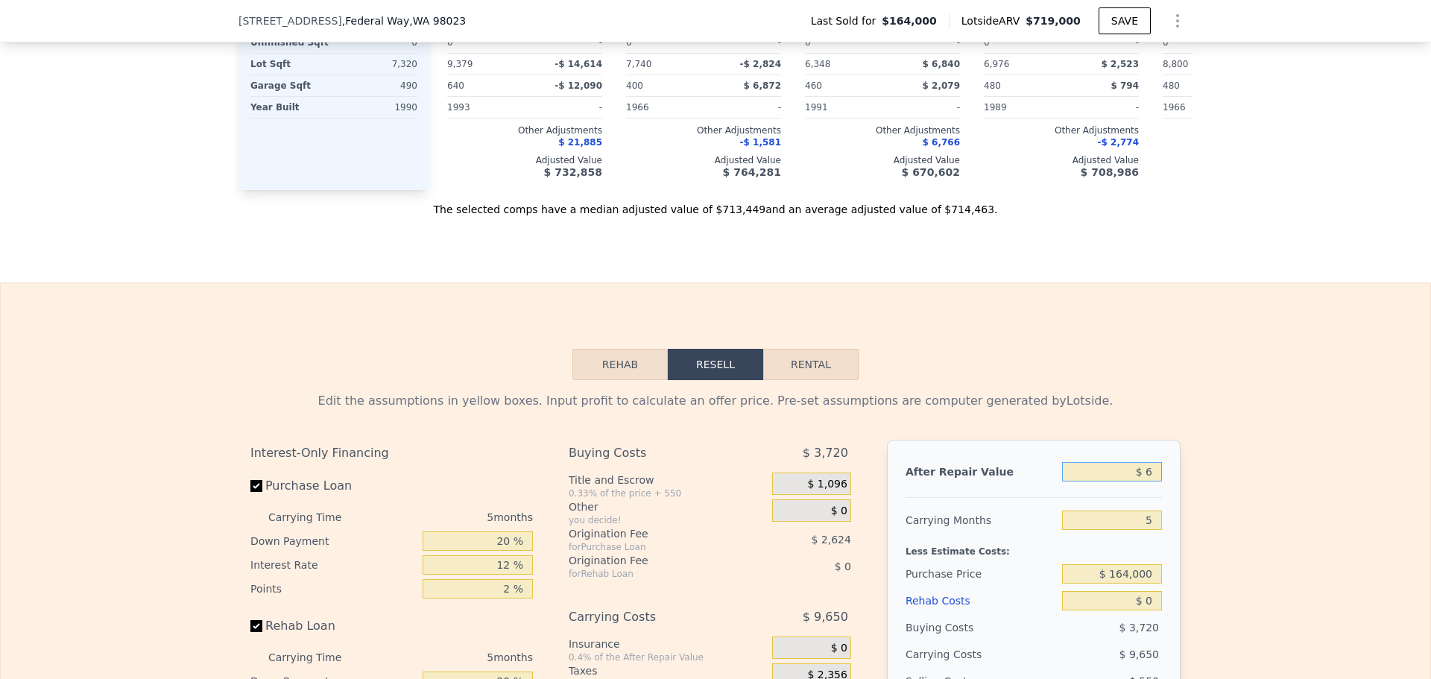
type input "$ 65"
type input "-$ 177,860"
type input "$ 650"
type input "-$ 177,317"
type input "$ 6,500"
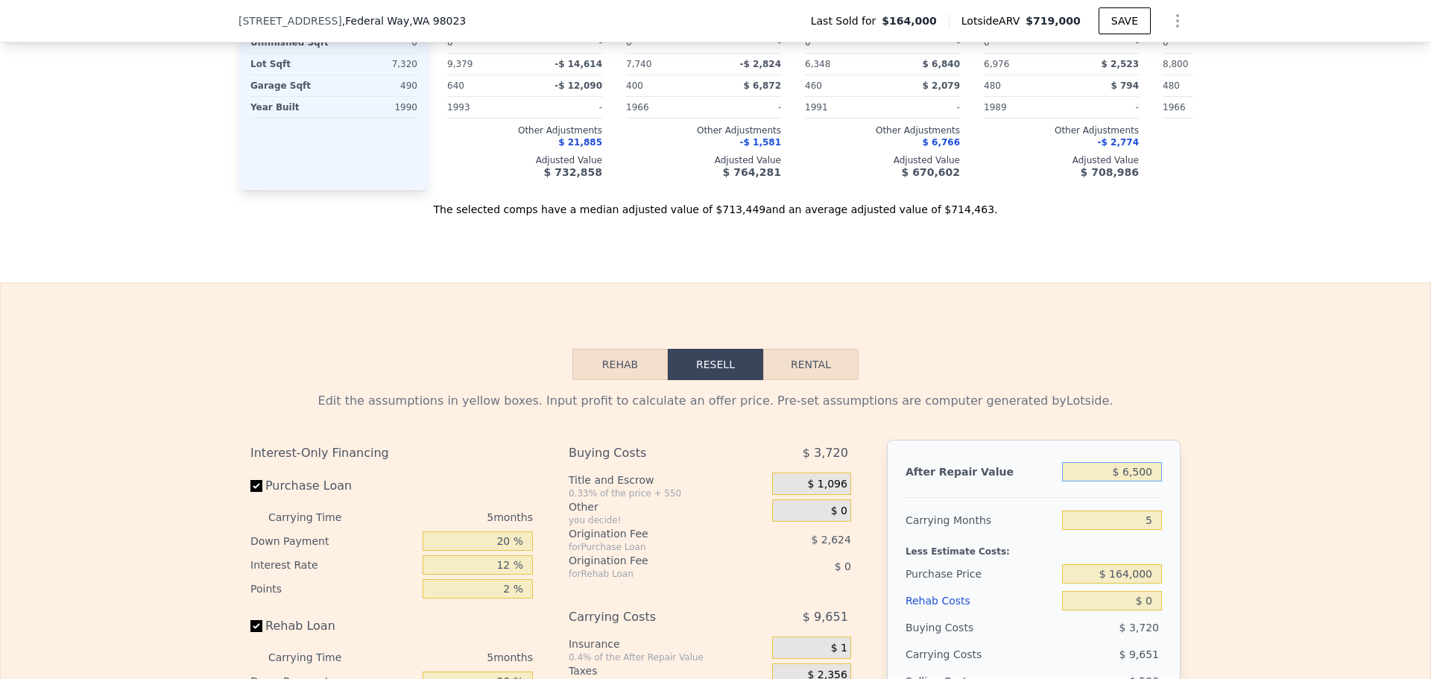
type input "-$ 171,895"
type input "$ 65,000"
type input "-$ 117,651"
type input "$ 650,000"
type input "$ 424,762"
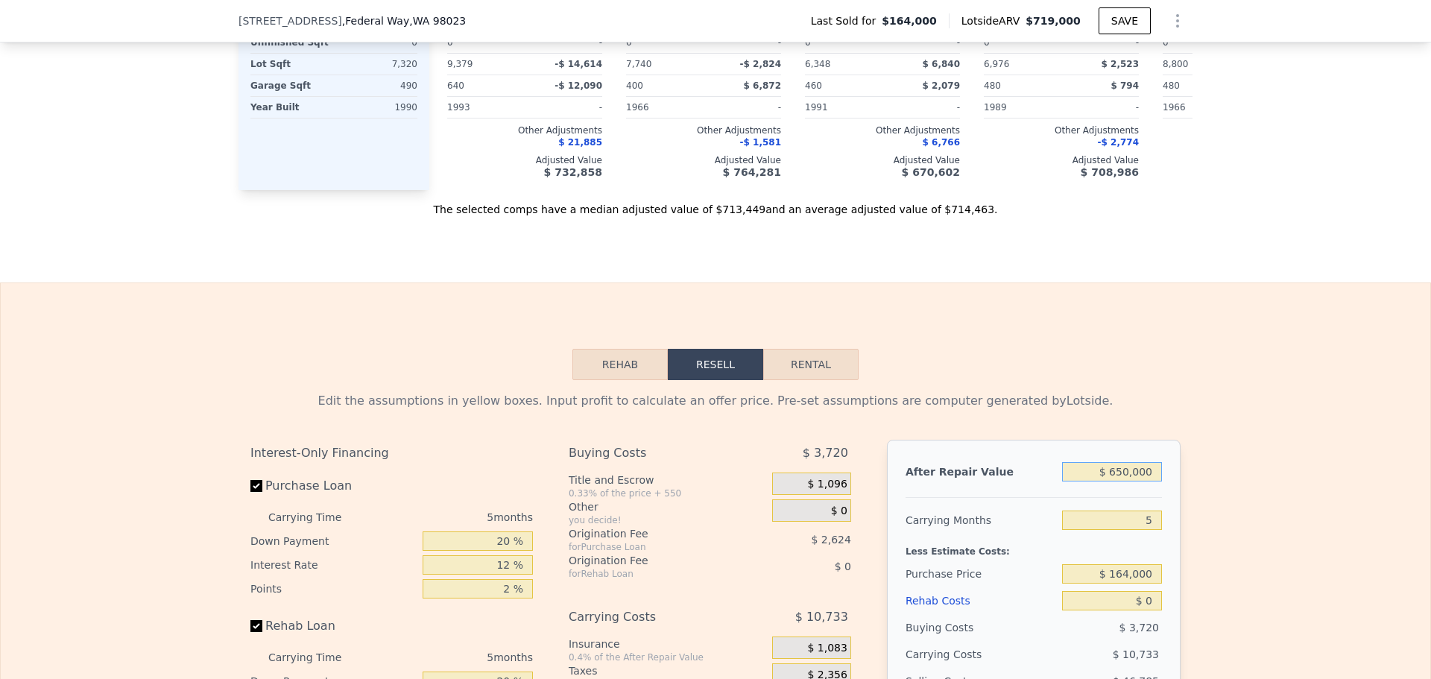
type input "$ 650,000"
click at [1150, 530] on input "5" at bounding box center [1112, 519] width 100 height 19
type input "3"
type input "$ 429,054"
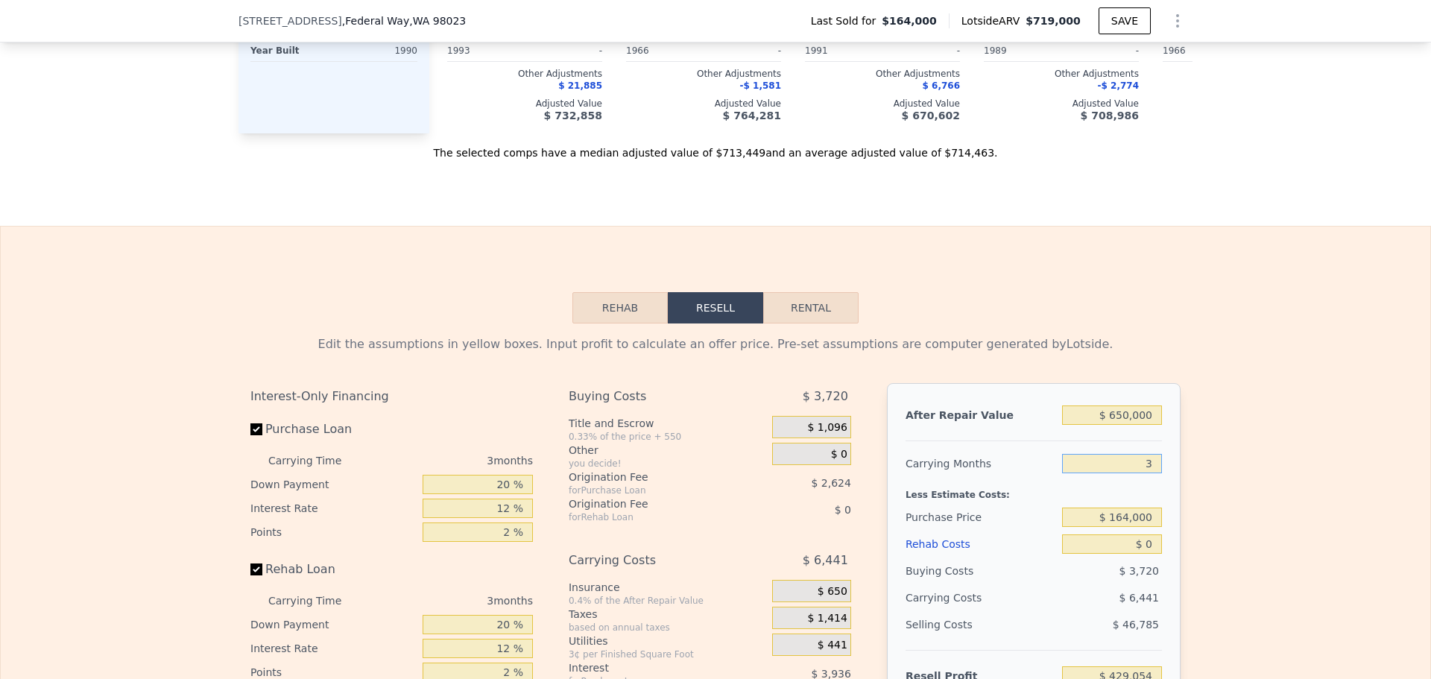
scroll to position [1932, 0]
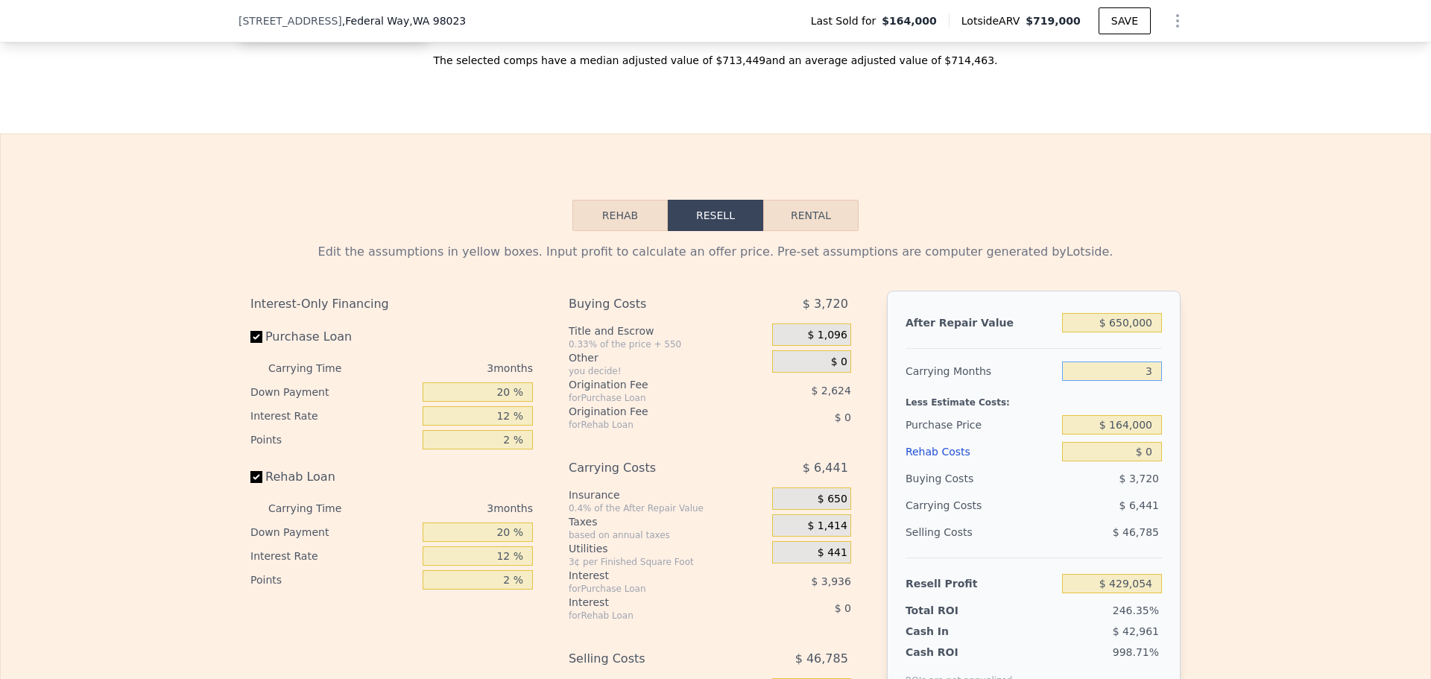
type input "3"
drag, startPoint x: 1148, startPoint y: 444, endPoint x: 1078, endPoint y: 437, distance: 70.4
click at [1080, 437] on div "$ 164,000" at bounding box center [1112, 424] width 100 height 27
type input "$ 500,000"
type input "$ 78,495"
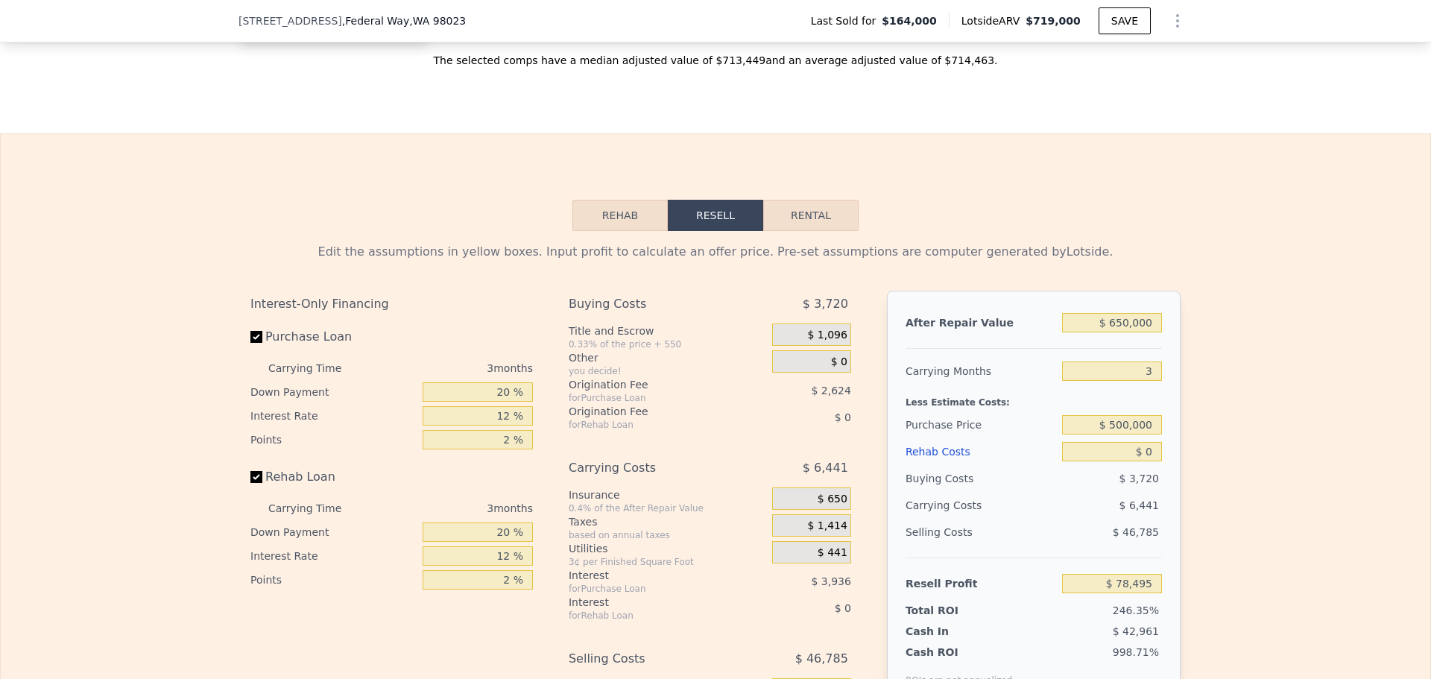
click at [1093, 411] on div "Less Estimate Costs:" at bounding box center [1033, 398] width 256 height 27
click at [1146, 461] on input "$ 0" at bounding box center [1112, 451] width 100 height 19
type input "$ 2"
type input "$ 78,493"
type input "$ 25"
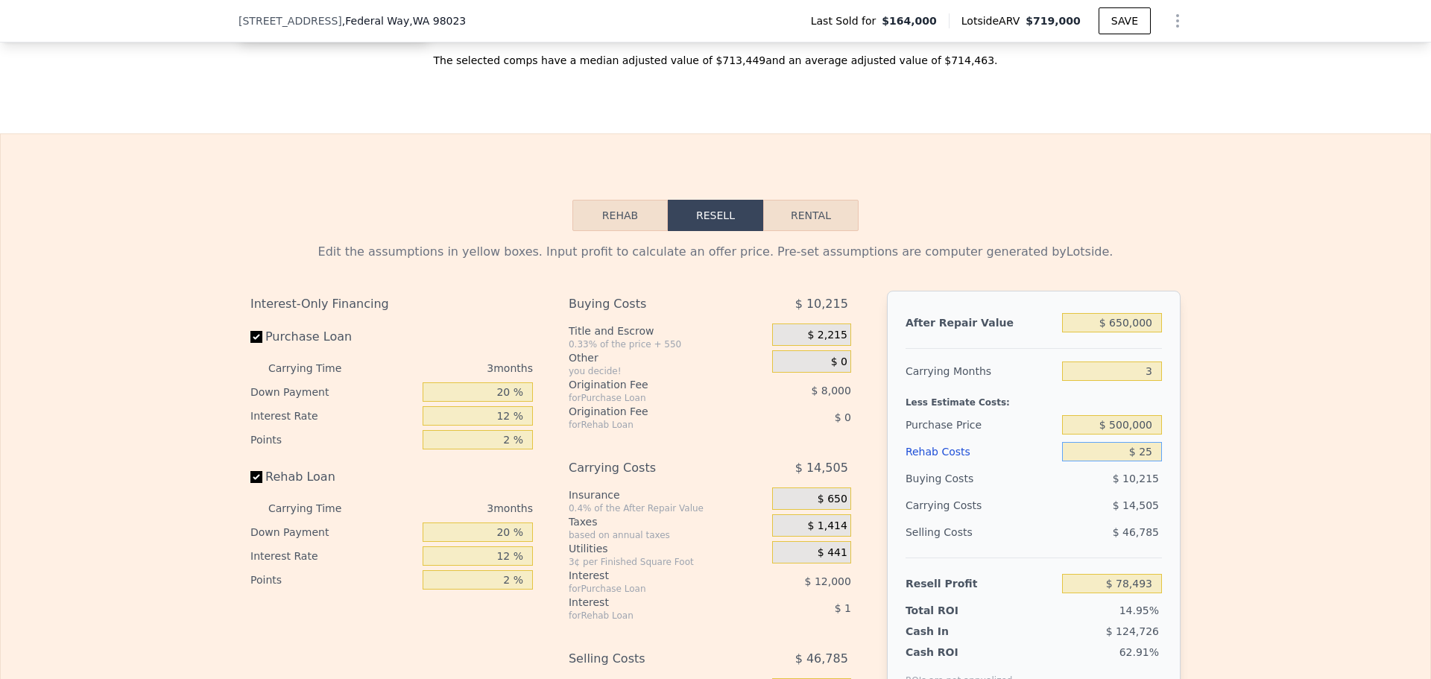
type input "$ 78,470"
type input "$ 250"
type input "$ 78,235"
type input "$ 2,500"
type input "$ 75,895"
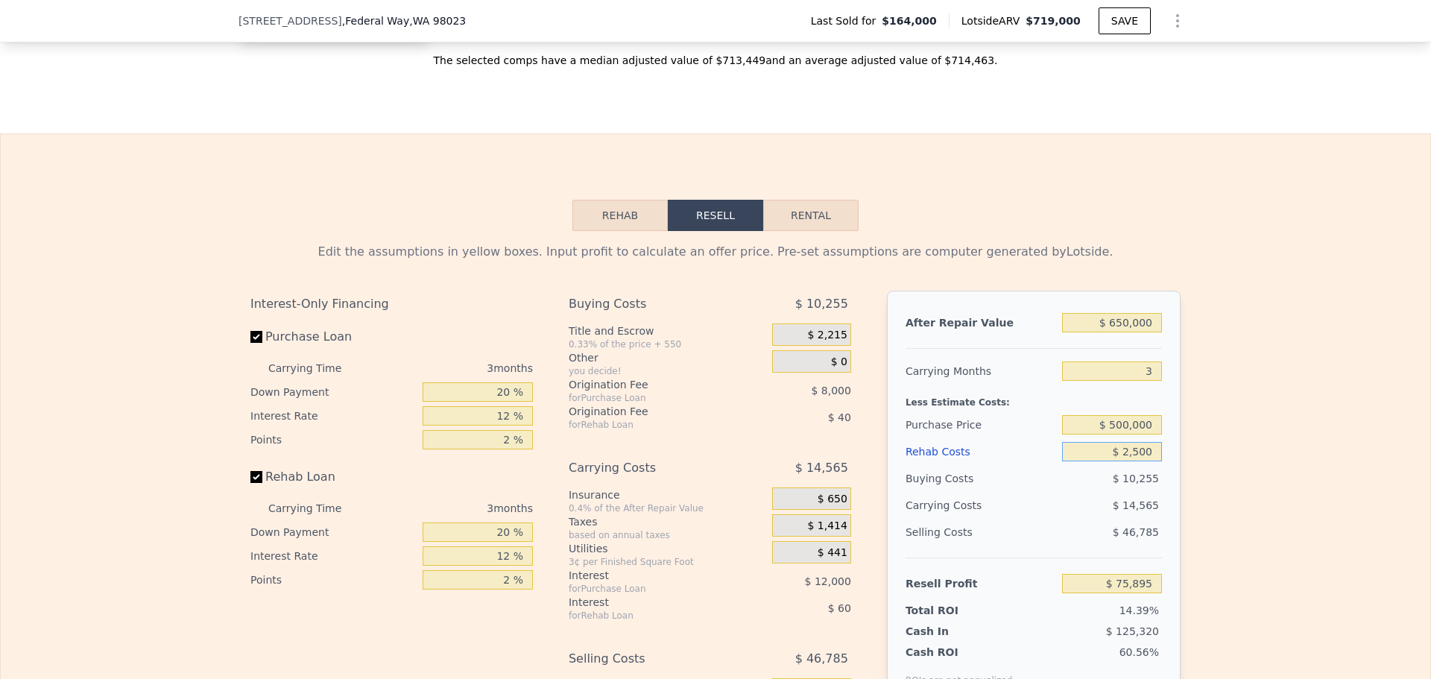
type input "$ 25,000"
type input "$ 52,495"
type input "$ 25,000"
click at [1095, 411] on div "Less Estimate Costs:" at bounding box center [1033, 398] width 256 height 27
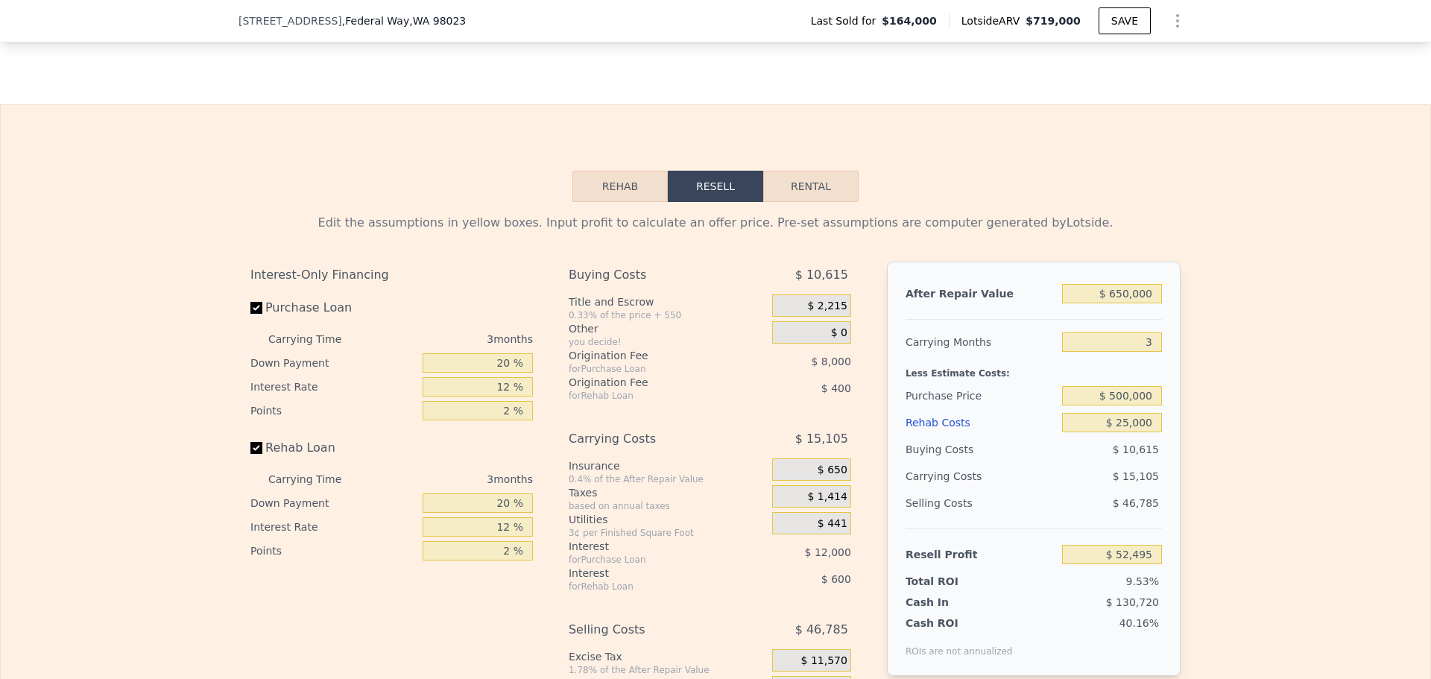
scroll to position [2007, 0]
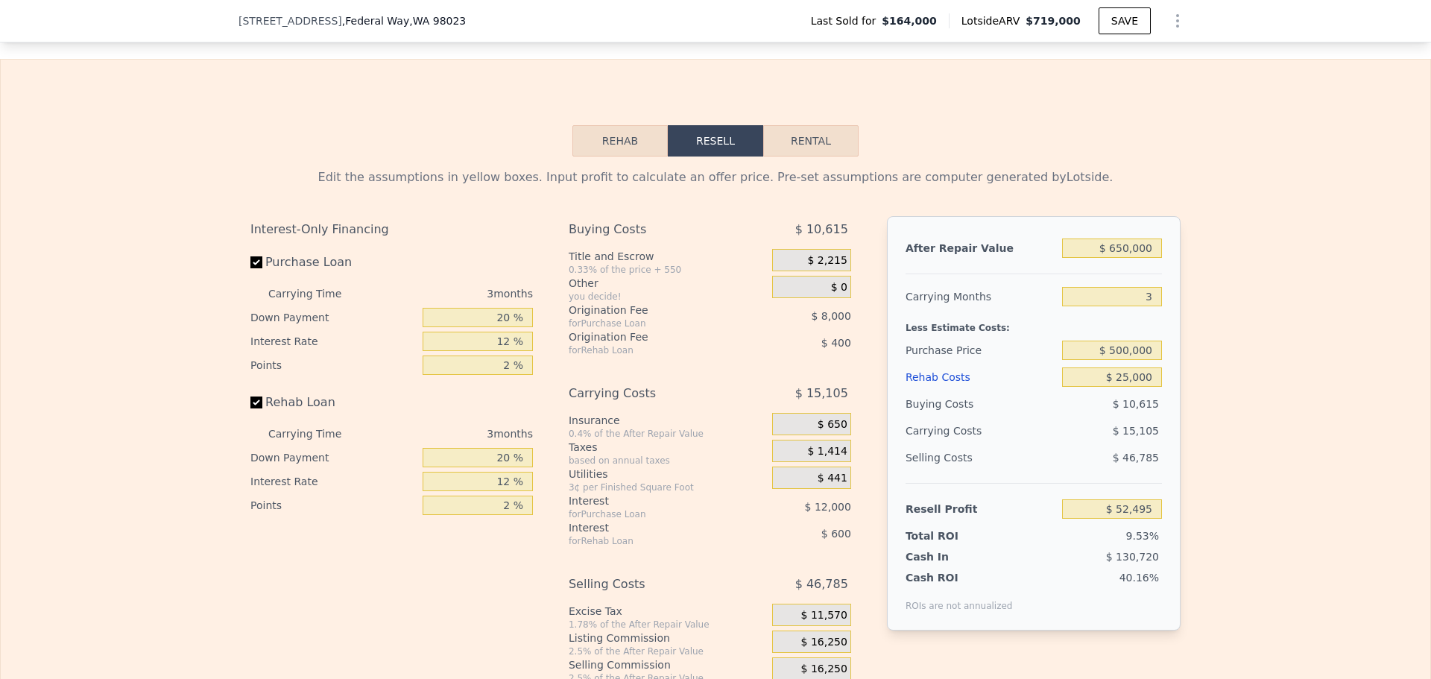
type input "$ 719,000"
type input "5"
type input "$ 0"
type input "$ 488,740"
click at [250, 268] on input "Purchase Loan" at bounding box center [256, 262] width 12 height 12
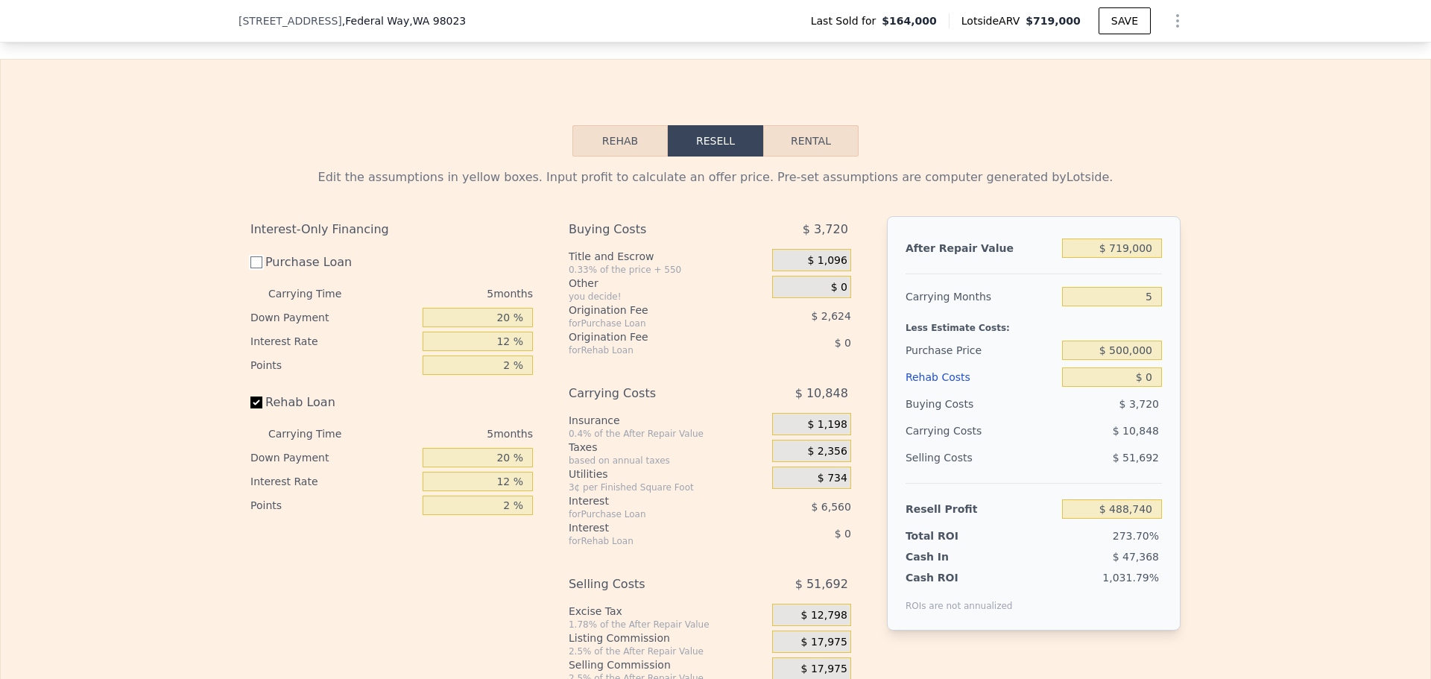
checkbox input "false"
type input "$ 497,924"
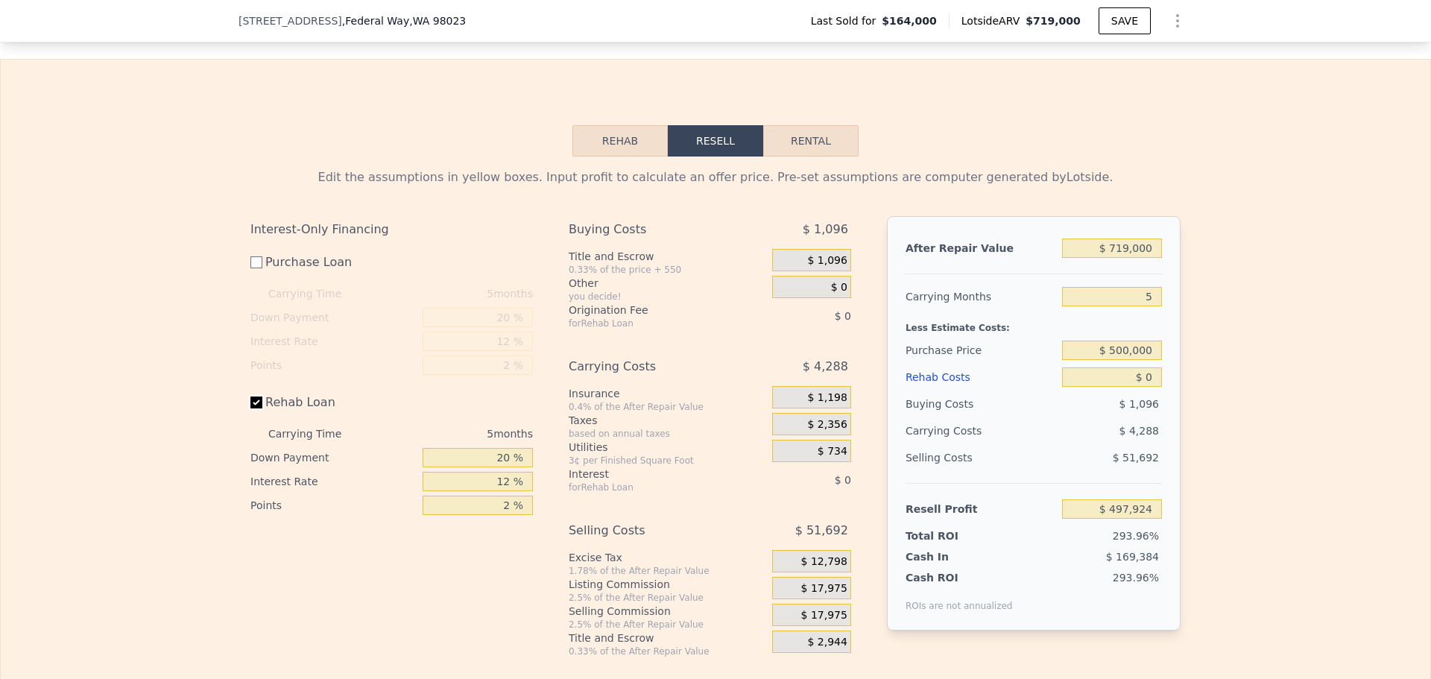
click at [250, 408] on input "Rehab Loan" at bounding box center [256, 402] width 12 height 12
checkbox input "false"
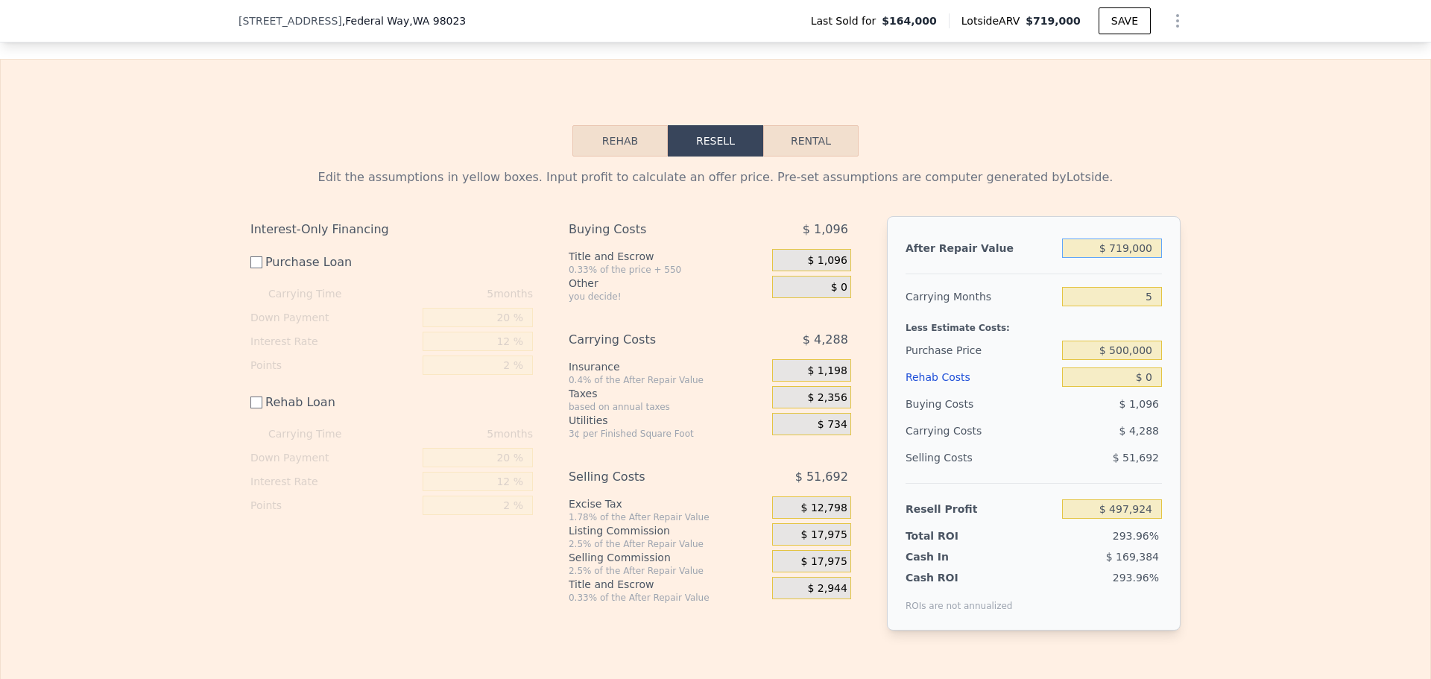
drag, startPoint x: 1145, startPoint y: 272, endPoint x: 1031, endPoint y: 226, distance: 123.0
click at [1031, 226] on div "Edit the assumptions in yellow boxes. Input profit to calculate an offer price.…" at bounding box center [715, 411] width 930 height 486
type input "$ 6"
type input "-$ 168,730"
type input "$ 650"
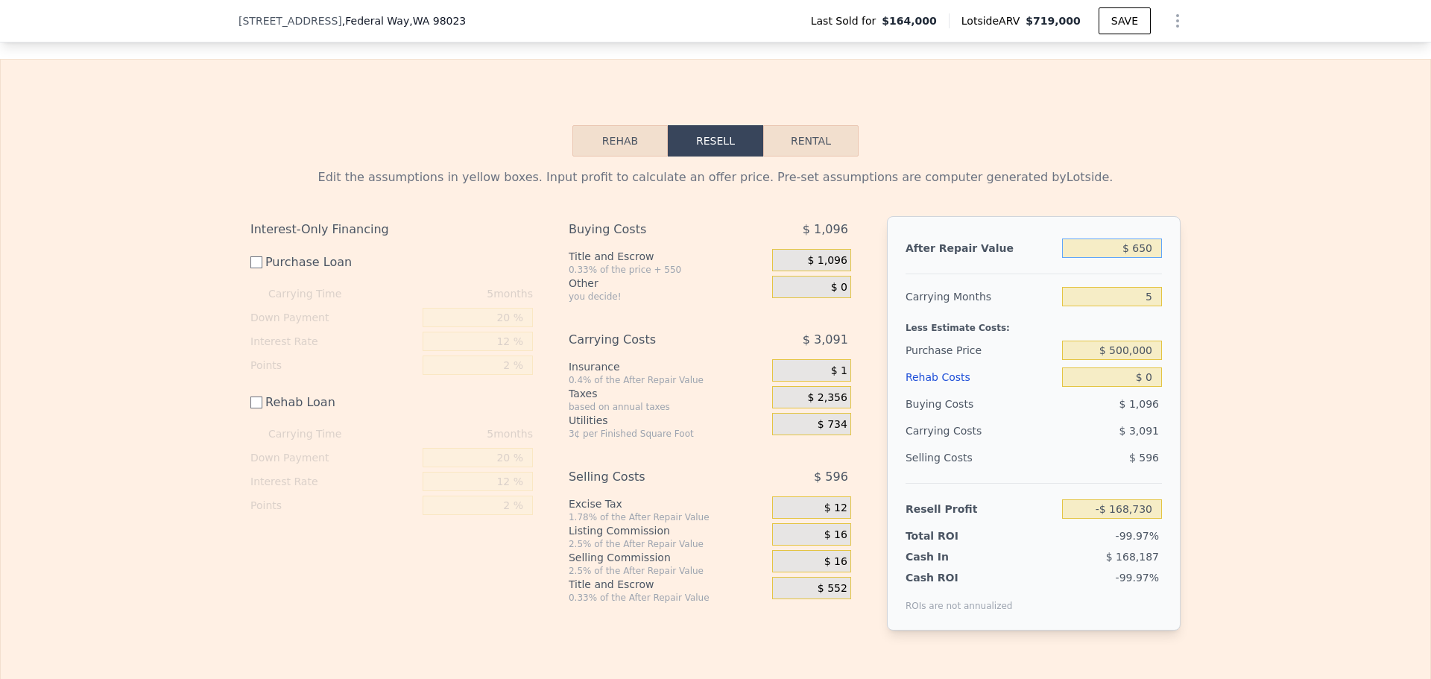
type input "-$ 168,133"
type input "$ 6,500"
type input "-$ 162,711"
type input "$ 65,000"
type input "-$ 108,467"
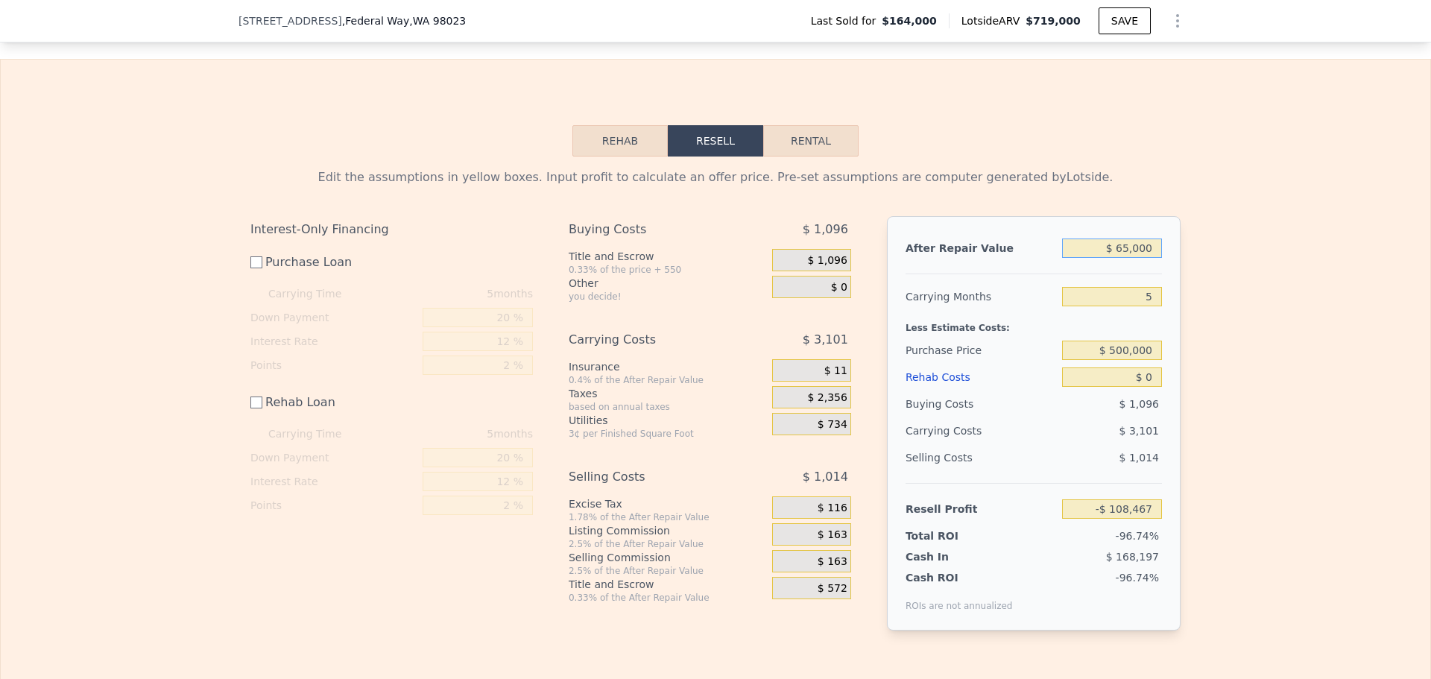
type input "$ 650,000"
type input "$ 433,946"
type input "$ 650,000"
drag, startPoint x: 1060, startPoint y: 357, endPoint x: 1042, endPoint y: 353, distance: 19.0
click at [1042, 352] on div "After Repair Value $ 650,000 Carrying Months 5 Less Estimate Costs: Purchase Pr…" at bounding box center [1034, 423] width 294 height 414
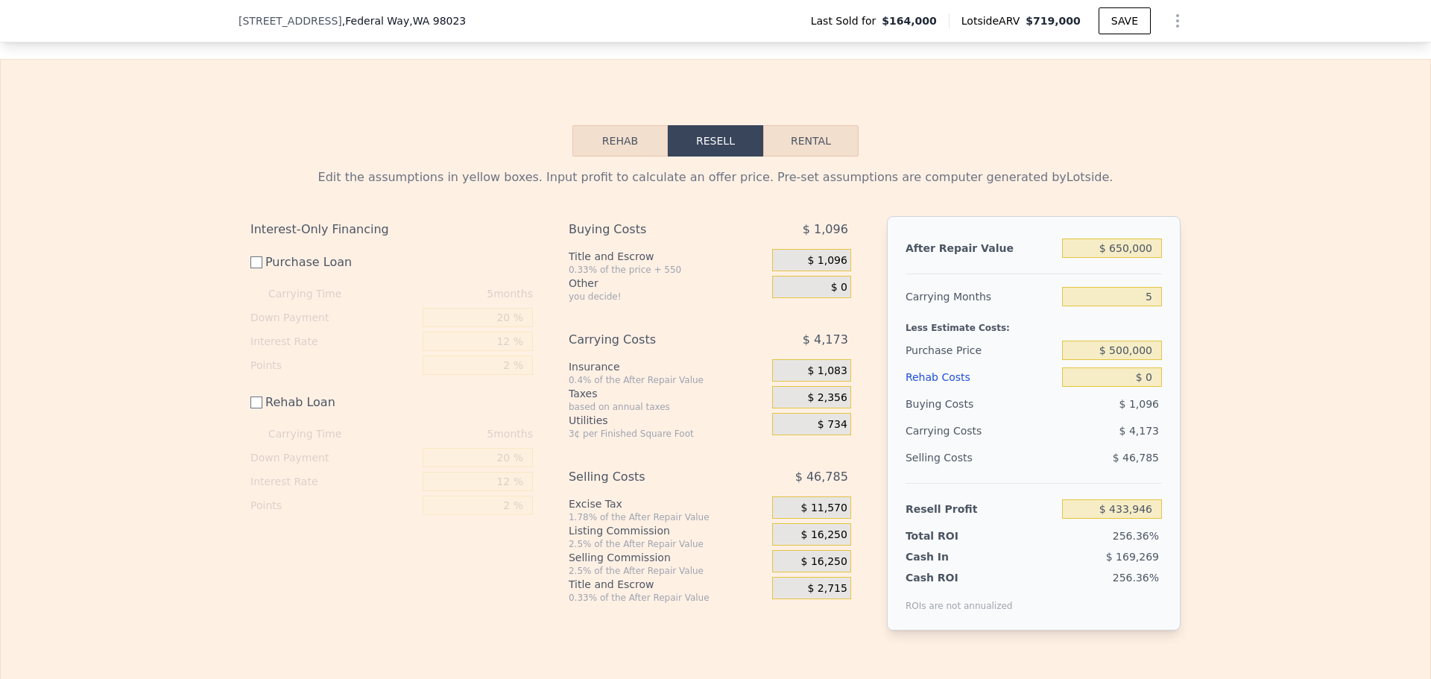
type input "$ 96,827"
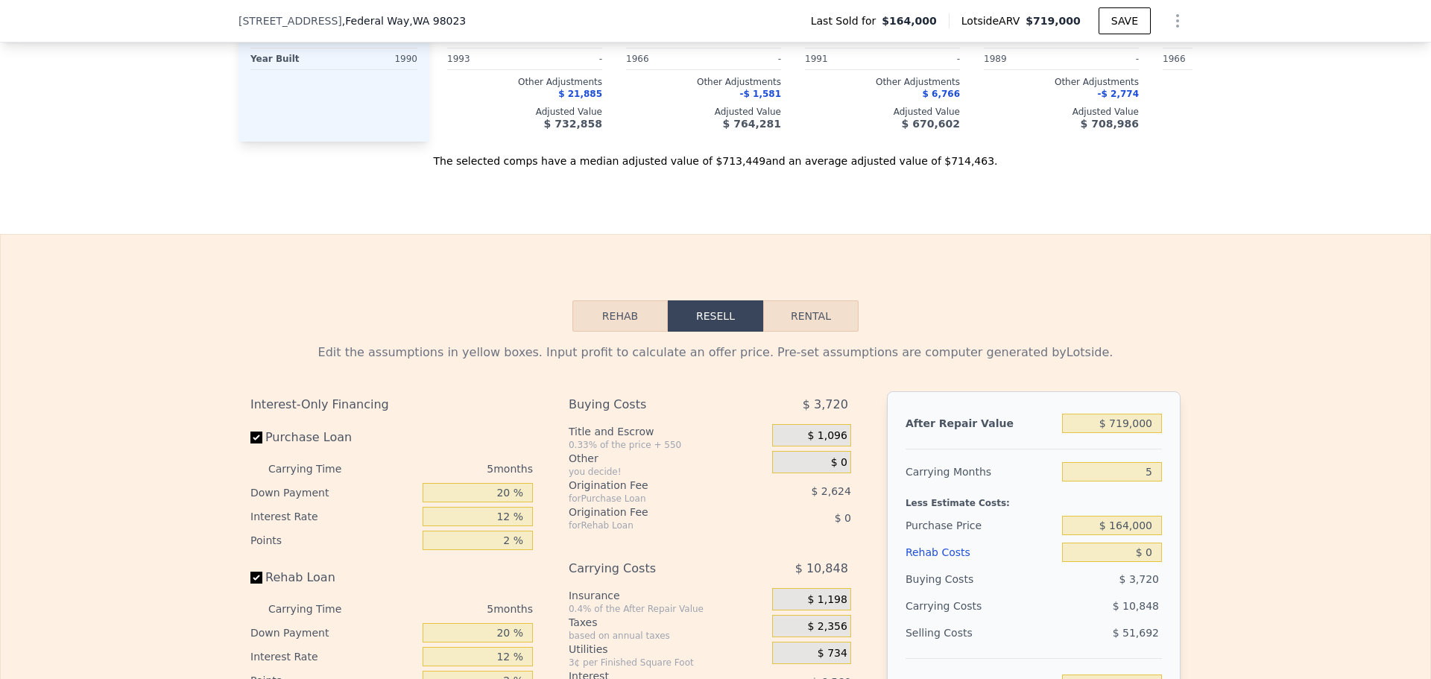
scroll to position [1932, 0]
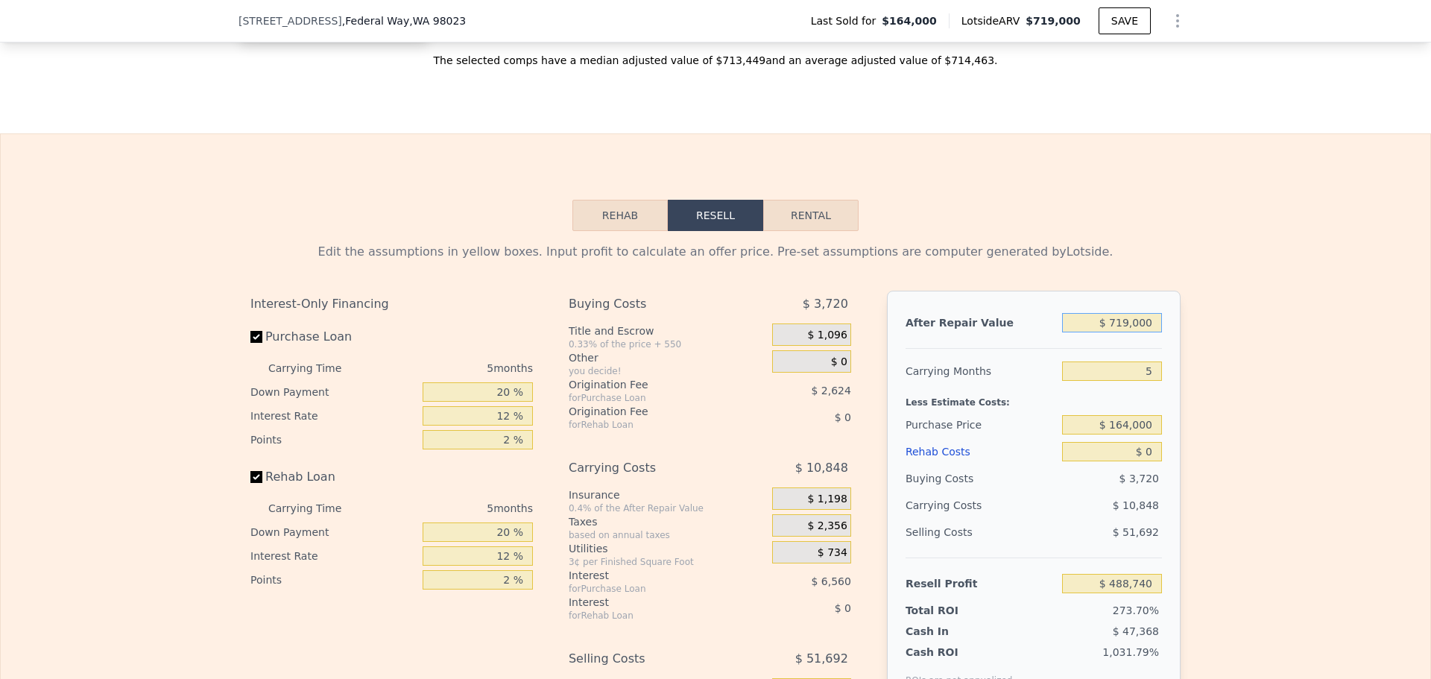
click at [1131, 332] on input "$ 719,000" at bounding box center [1112, 322] width 100 height 19
type input "$ 6"
type input "-$ 177,914"
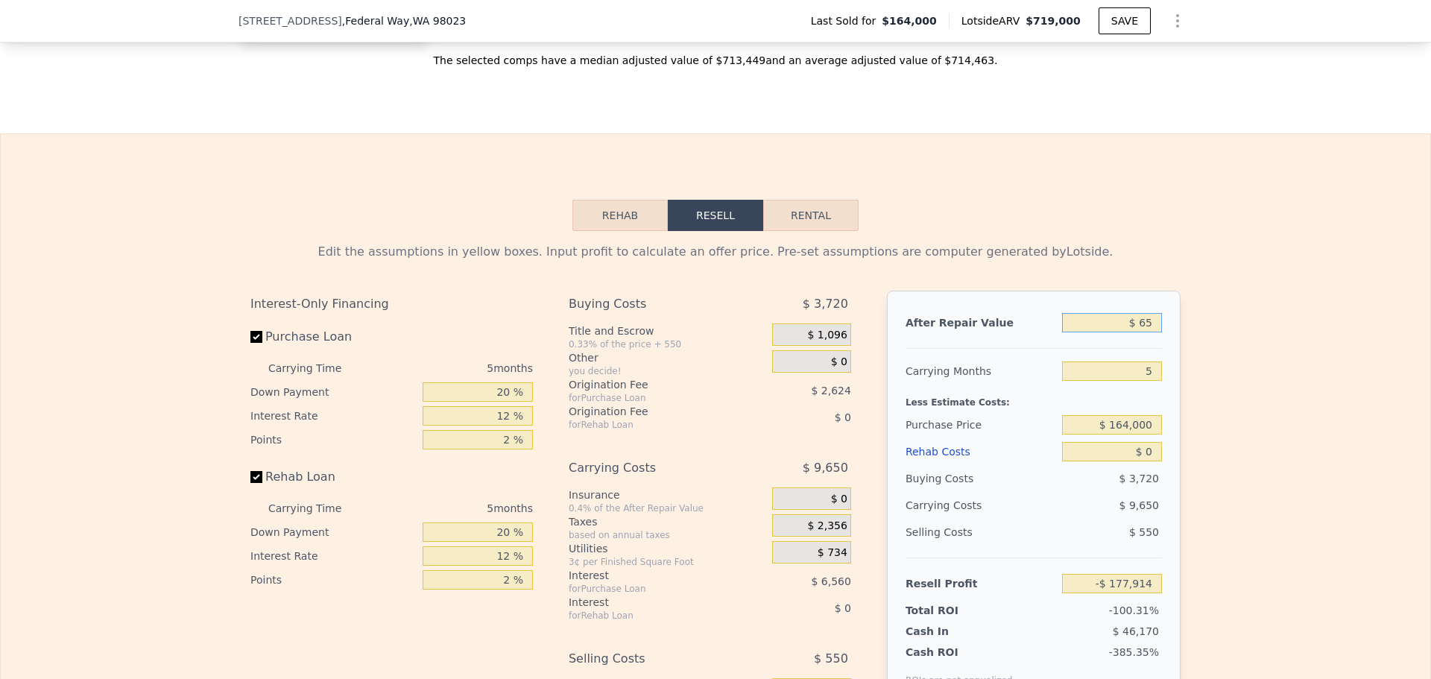
type input "$ 650"
type input "-$ 177,317"
type input "$ 6,500"
type input "-$ 171,895"
type input "$ 65,000"
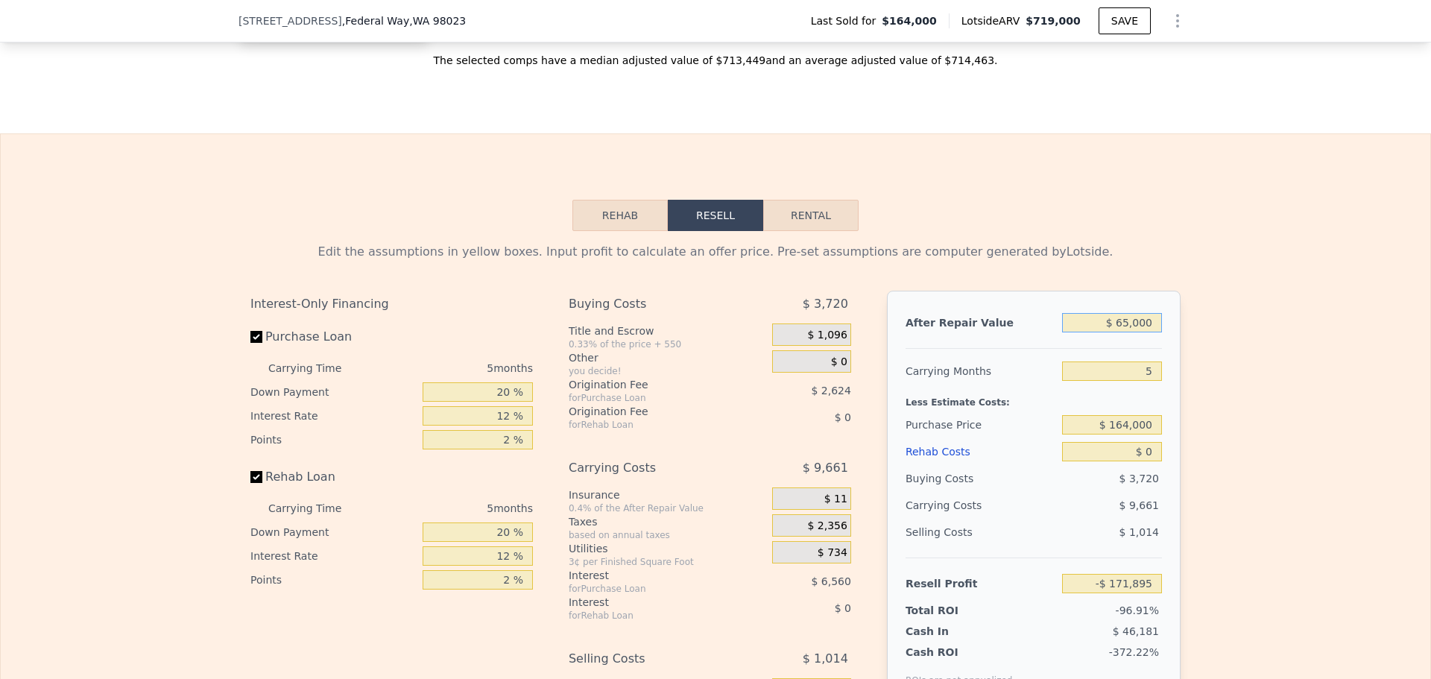
type input "-$ 117,651"
type input "$ 650,000"
type input "$ 424,762"
type input "$ 650,000"
drag, startPoint x: 1151, startPoint y: 391, endPoint x: 1126, endPoint y: 384, distance: 26.4
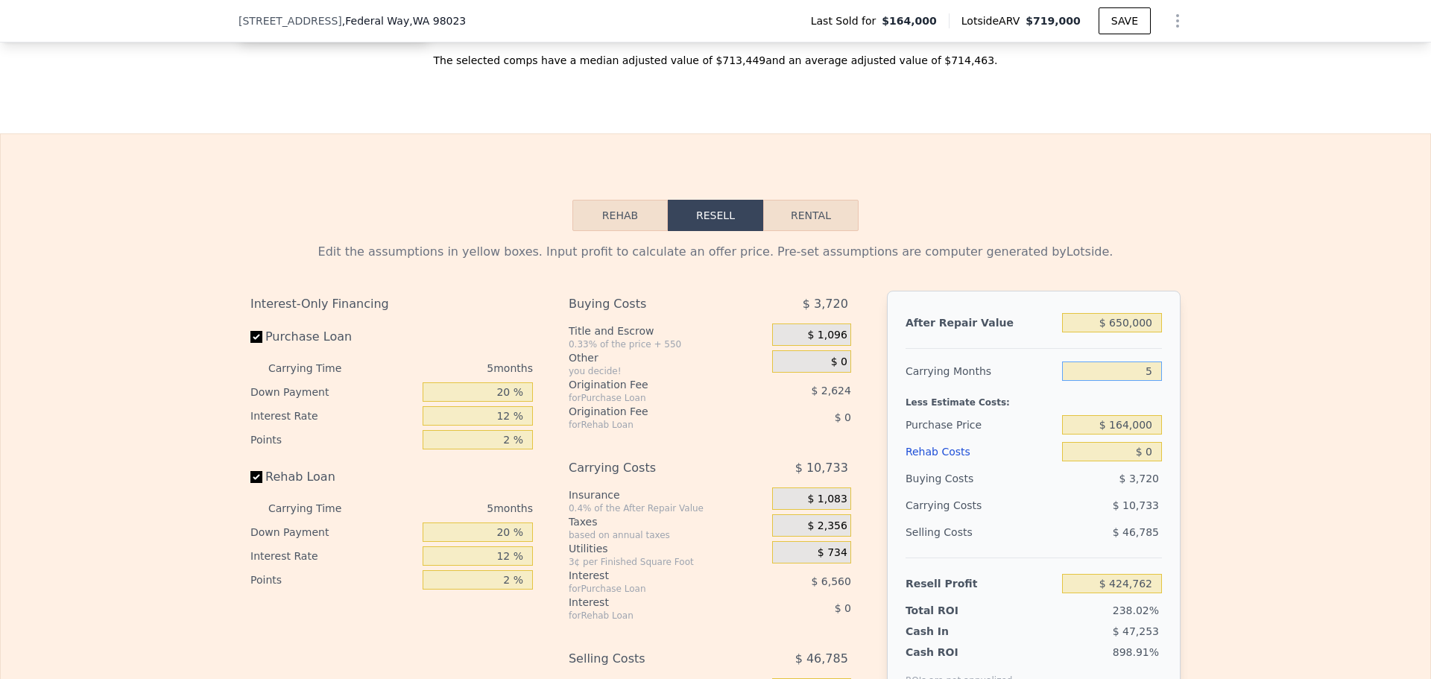
click at [1127, 381] on input "5" at bounding box center [1112, 370] width 100 height 19
type input "4"
type input "$ 426,907"
type input "4"
drag, startPoint x: 1150, startPoint y: 448, endPoint x: 1067, endPoint y: 424, distance: 86.1
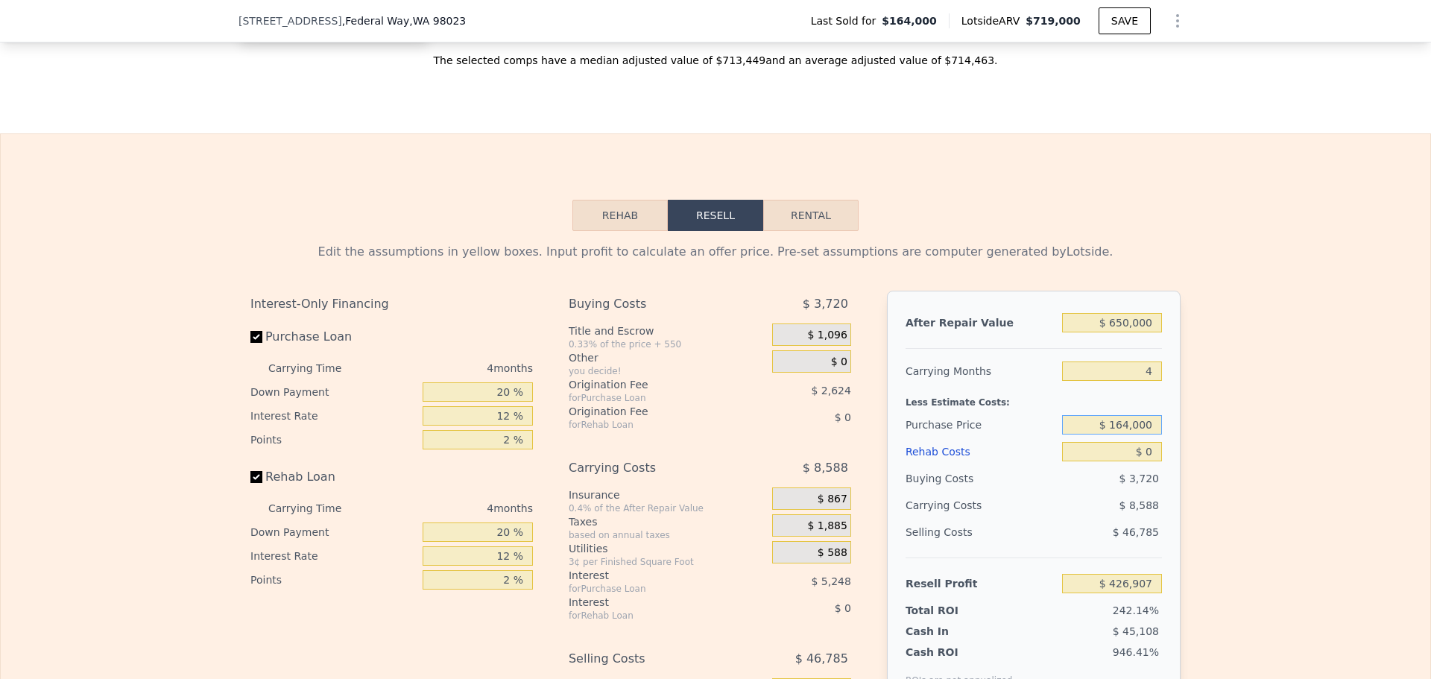
click at [1071, 424] on div "After Repair Value $ 650,000 Carrying Months 4 Less Estimate Costs: Purchase Pr…" at bounding box center [1034, 498] width 294 height 414
type input "$ 475,000"
type input "$ 99,943"
click at [1108, 452] on div "After Repair Value $ 650,000 Carrying Months 4 Less Estimate Costs: Purchase Pr…" at bounding box center [1034, 498] width 294 height 414
type input "$ 30"
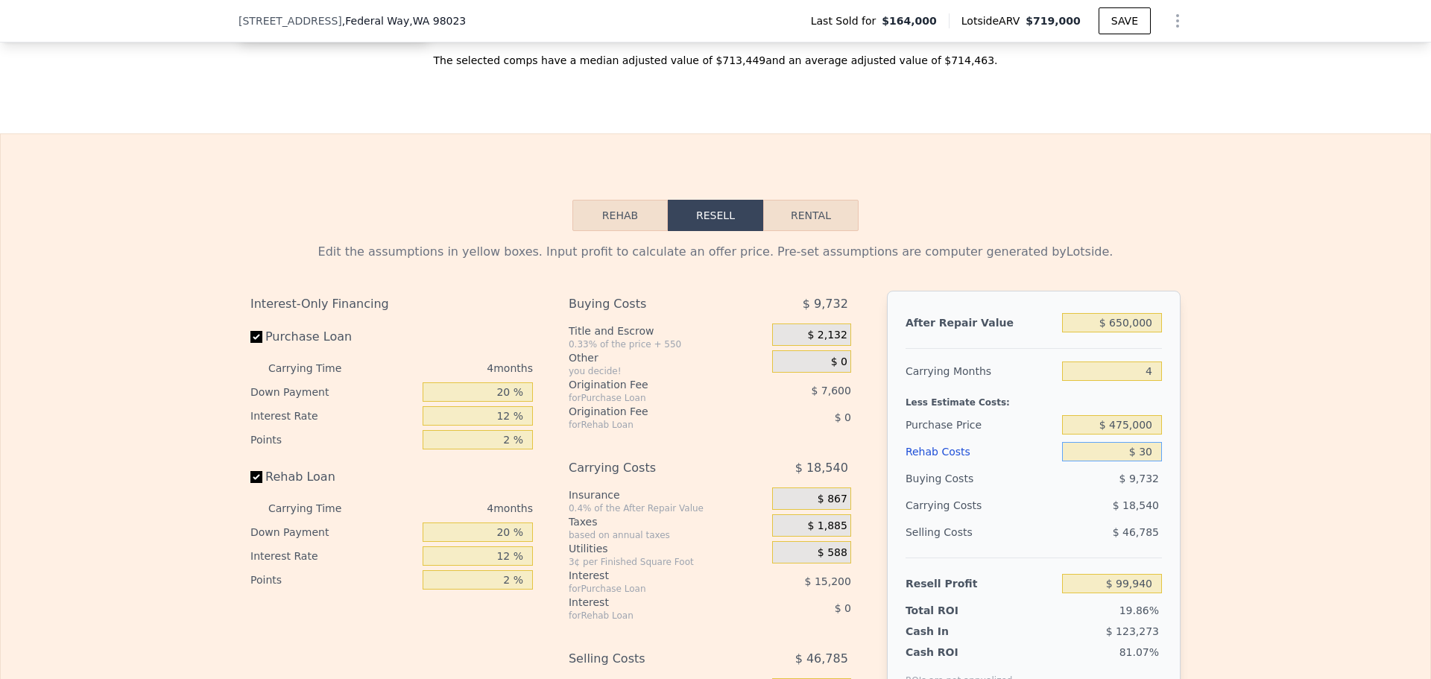
type input "$ 99,913"
type input "$ 300"
type input "$ 99,630"
type input "$ 3,000"
type input "$ 96,799"
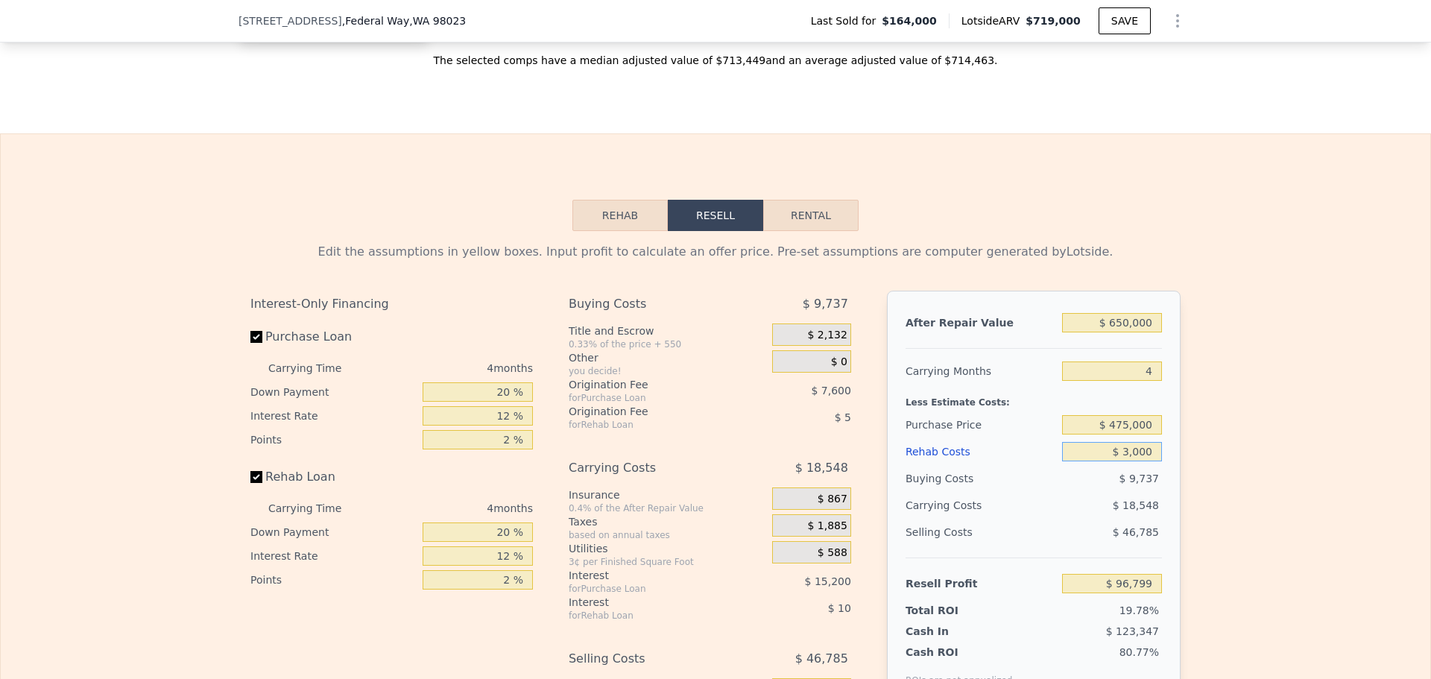
type input "$ 30,000"
type input "$ 68,503"
type input "$ 30,000"
click at [1052, 488] on div "Buying Costs $ 10,212" at bounding box center [1033, 478] width 256 height 27
click at [251, 343] on input "Purchase Loan" at bounding box center [256, 337] width 12 height 12
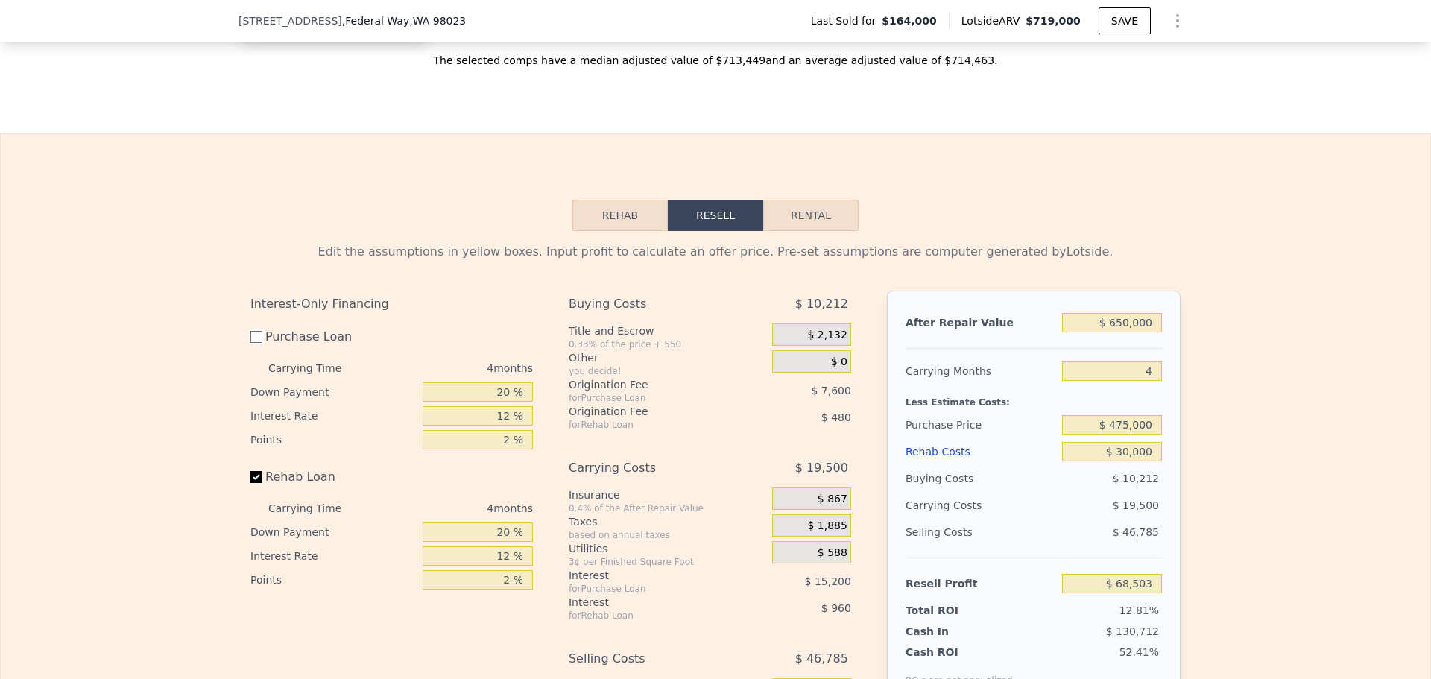
checkbox input "false"
type input "$ 91,303"
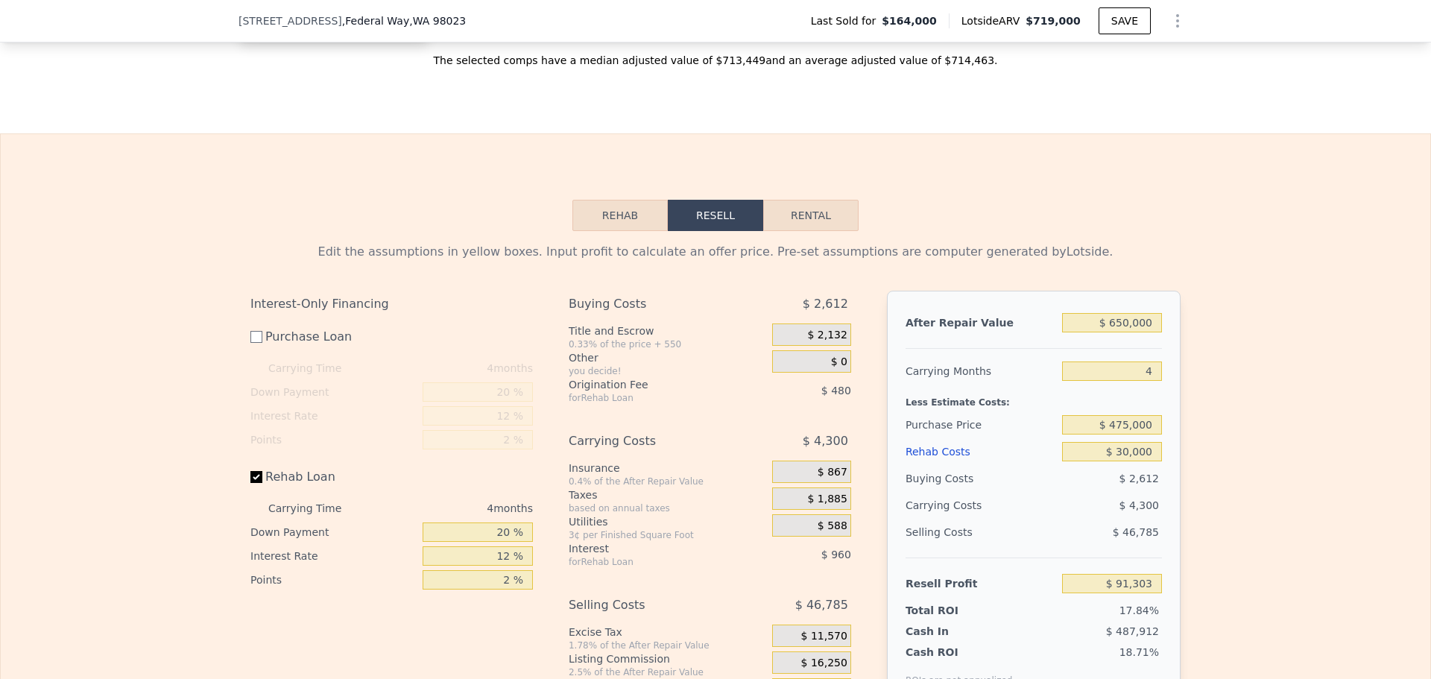
click at [240, 493] on div "Edit the assumptions in yellow boxes. Input profit to calculate an offer price.…" at bounding box center [715, 481] width 954 height 501
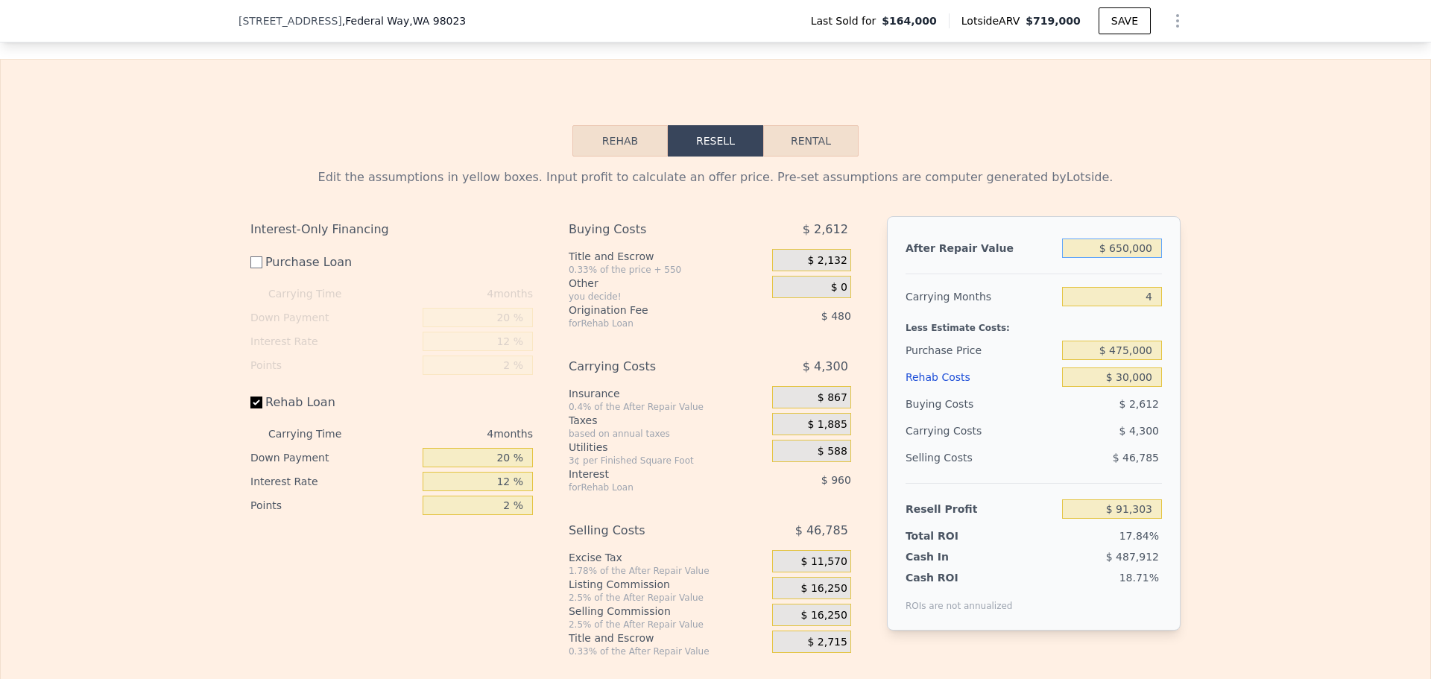
drag, startPoint x: 1153, startPoint y: 268, endPoint x: 1041, endPoint y: 244, distance: 114.5
click at [1050, 244] on div "After Repair Value $ 650,000 Carrying Months 4 Less Estimate Costs: Purchase Pr…" at bounding box center [1034, 423] width 294 height 414
type input "$ 6"
type input "-$ 511,589"
type input "$ 62"
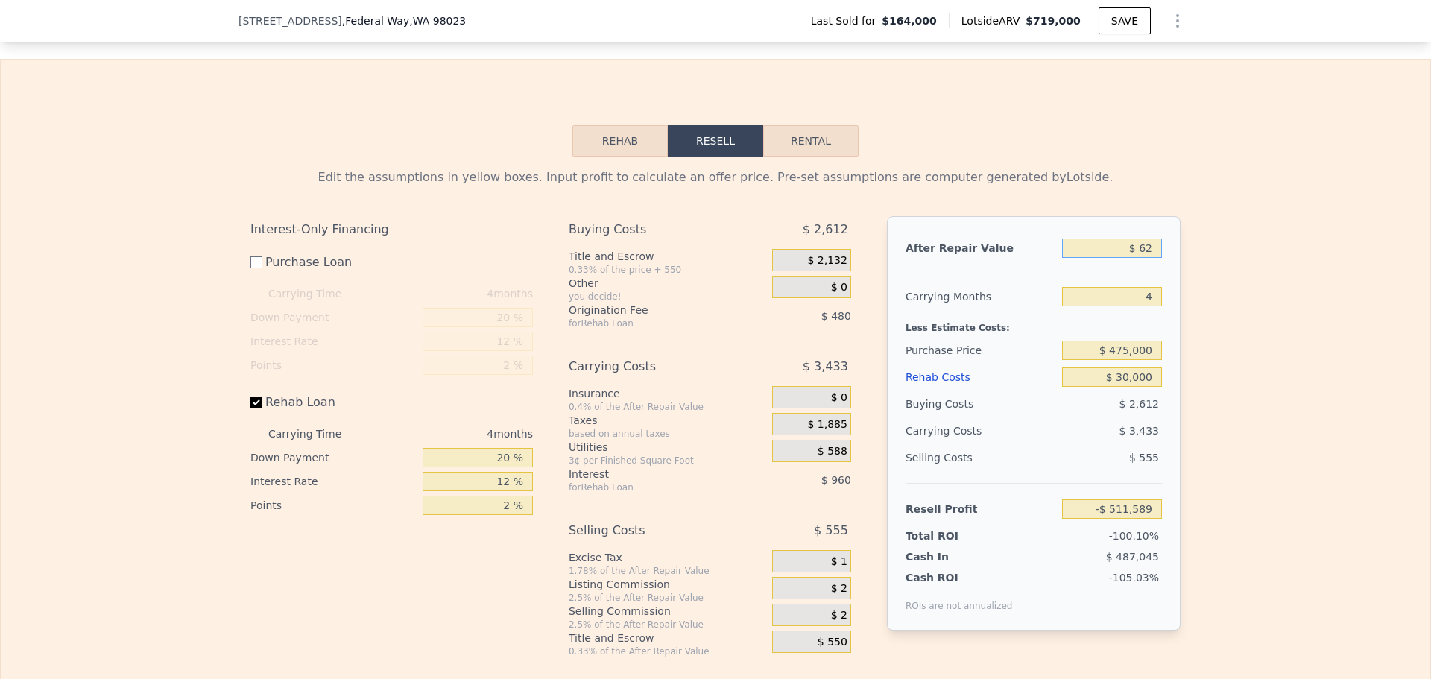
type input "-$ 511,538"
type input "$ 625"
type input "-$ 511,016"
type input "$ 6,250"
type input "-$ 505,797"
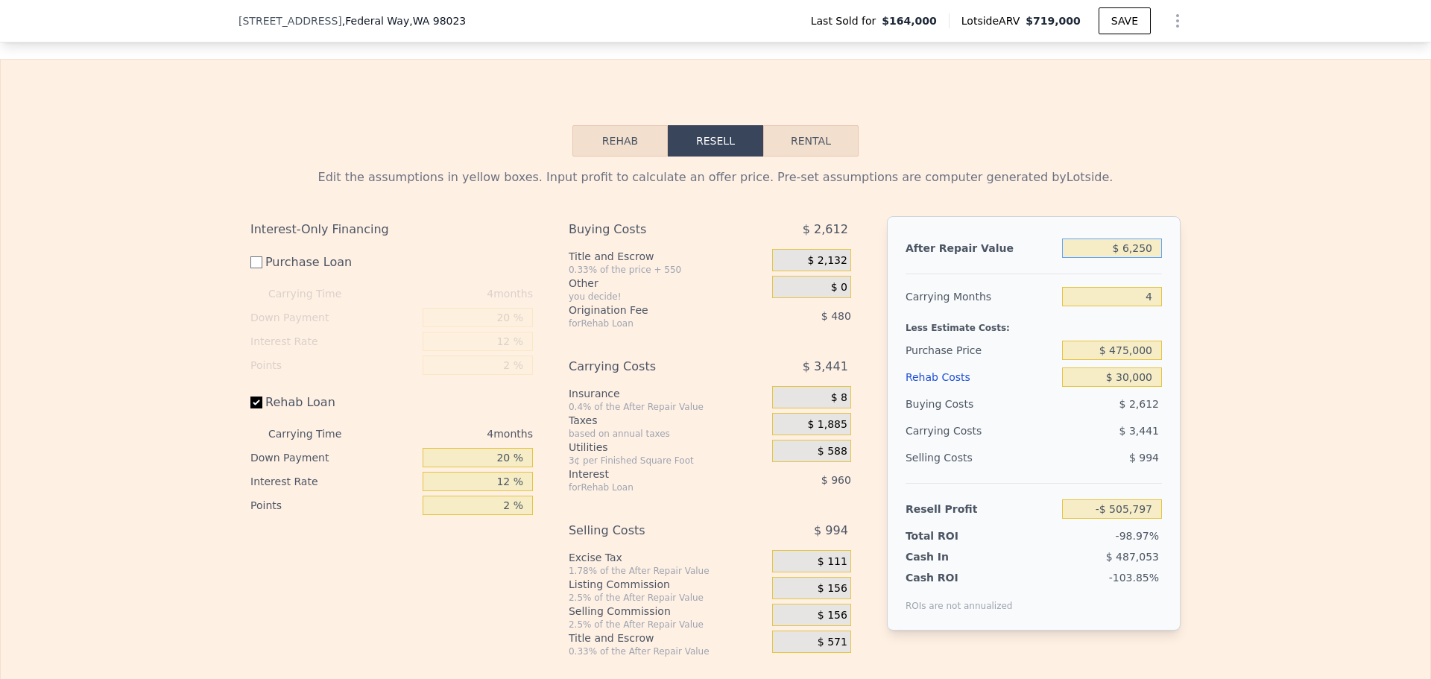
type input "$ 62,500"
type input "-$ 453,625"
type input "$ 625,000"
type input "$ 68,116"
type input "$ 62,500"
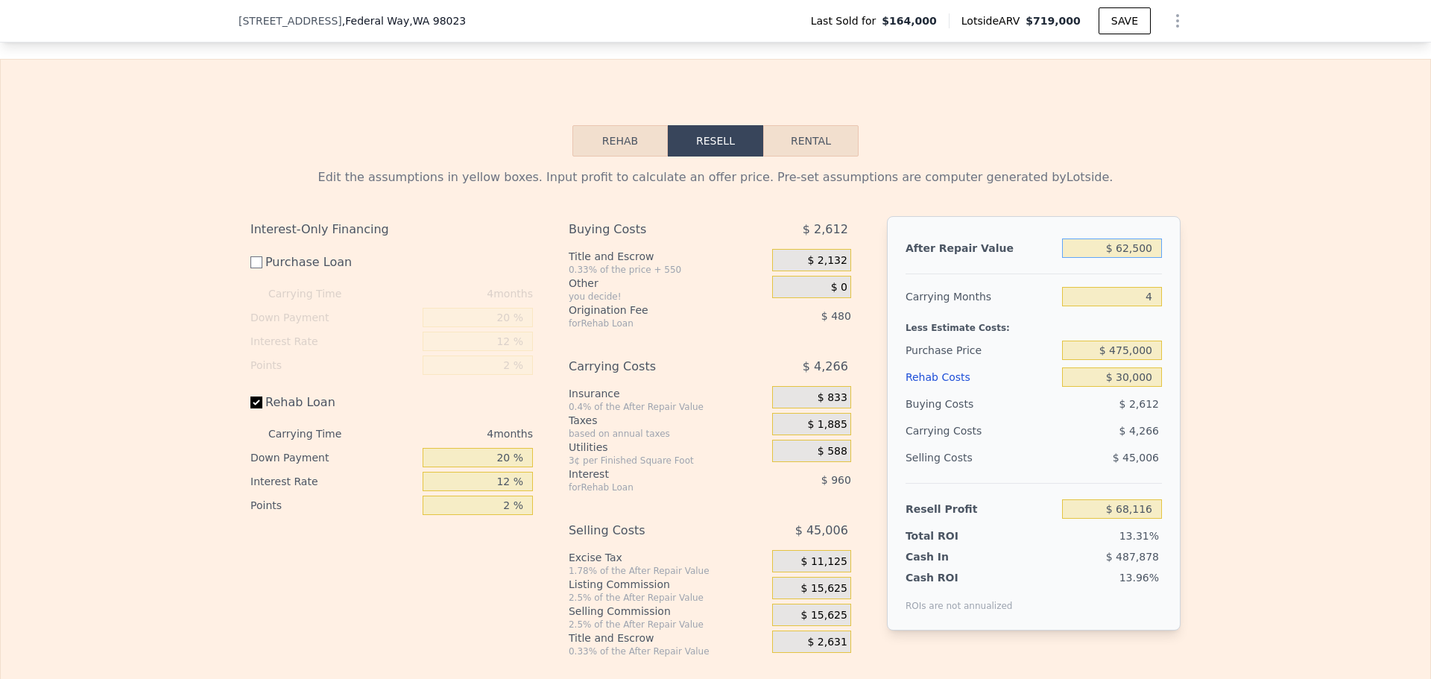
type input "-$ 453,625"
type input "$ 6,250"
type input "-$ 505,797"
type input "$ 625"
type input "-$ 511,016"
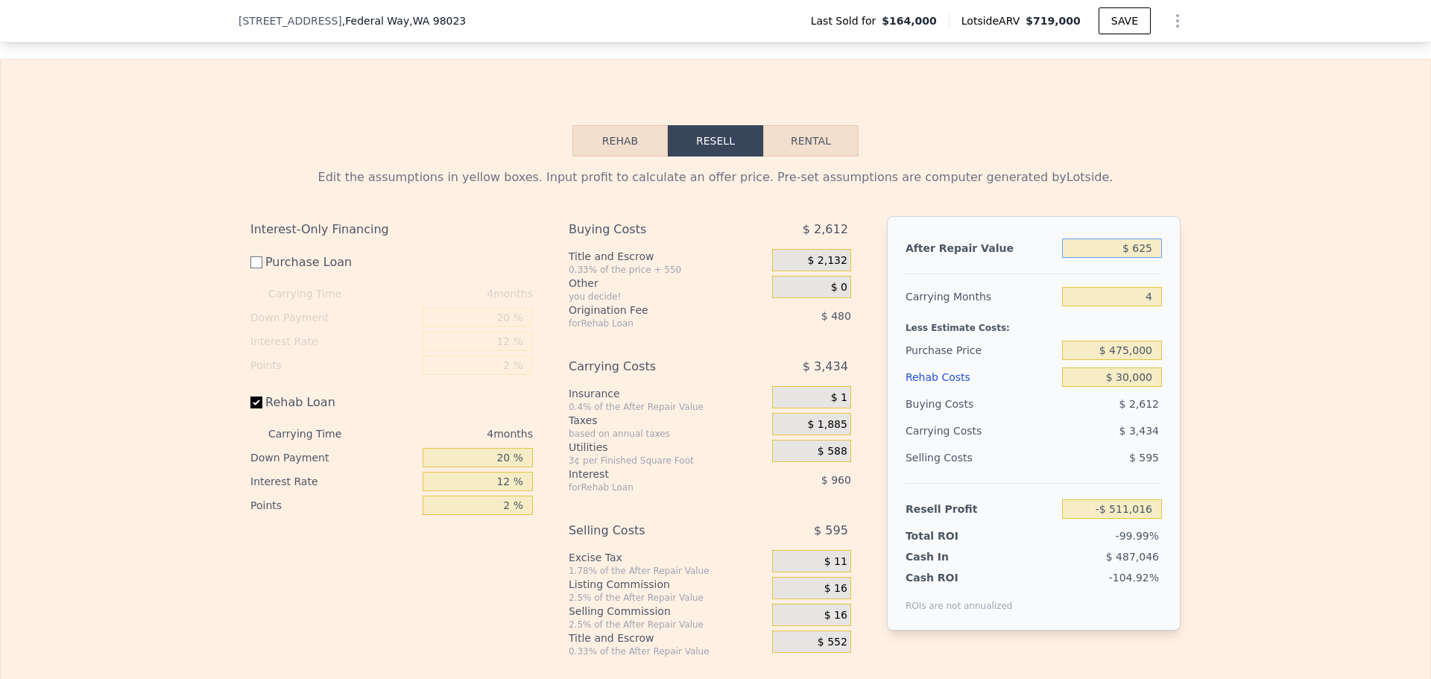
type input "$ 62"
type input "-$ 511,538"
type input "$ 6"
type input "-$ 511,589"
type input "$ 640"
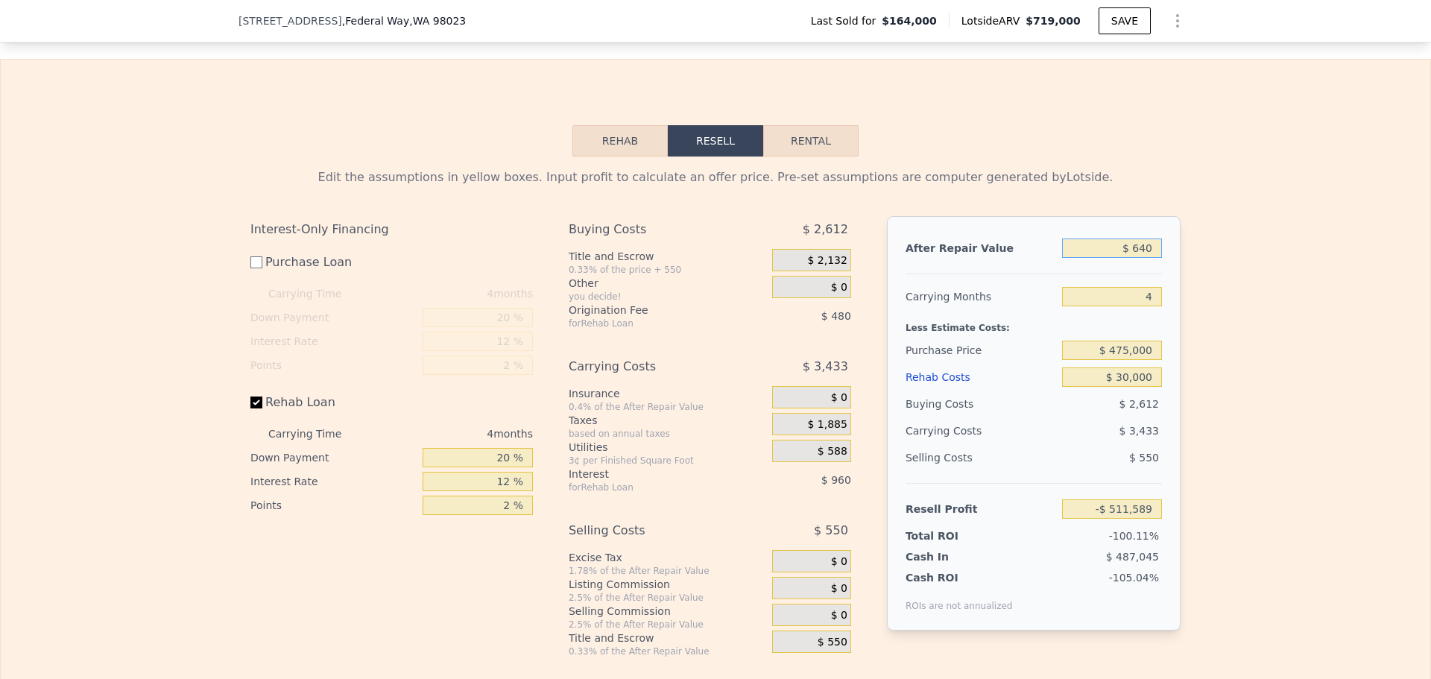
type input "-$ 511,001"
type input "$ 6,400"
type input "-$ 505,659"
type input "$ 64,000"
type input "-$ 452,232"
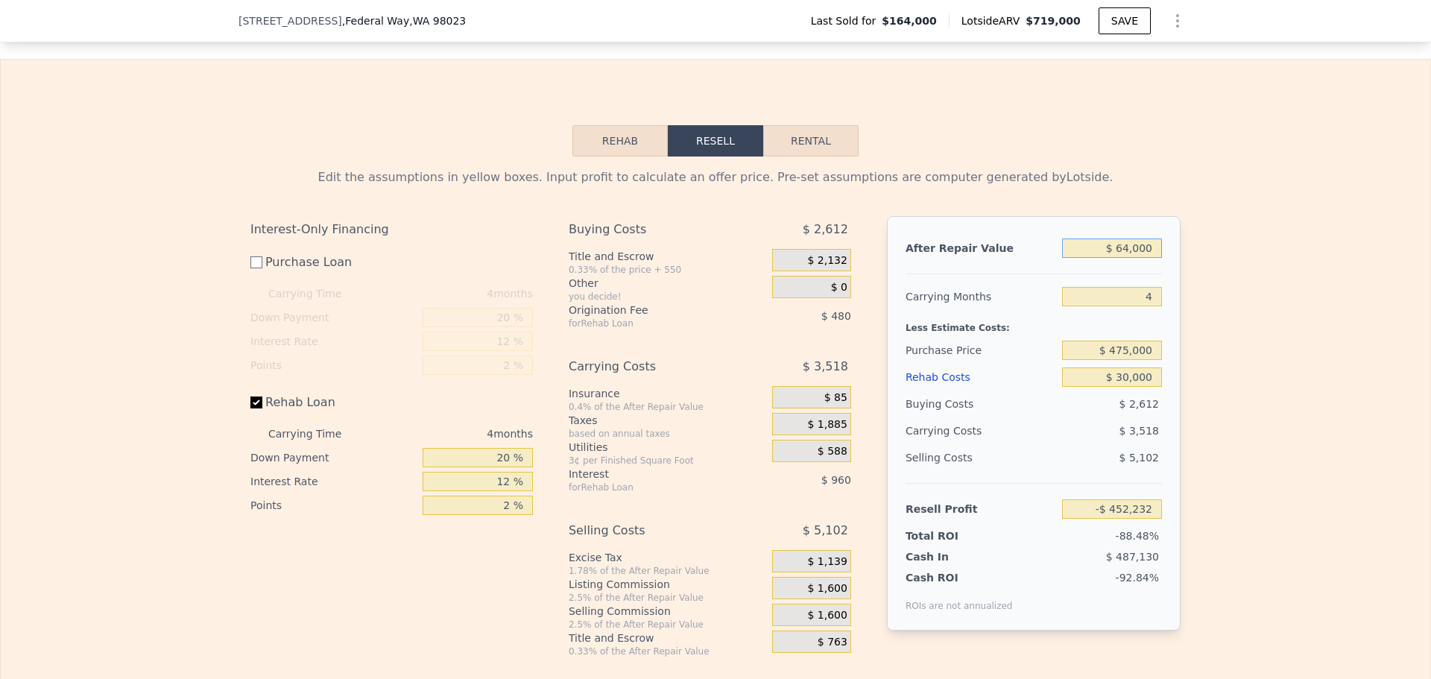
type input "$ 640,000"
type input "$ 82,029"
type input "$ 640,000"
click at [1063, 168] on div "Rehab Resell Rental Edit the assumptions in yellow boxes. Input profit to calcu…" at bounding box center [715, 391] width 1431 height 665
checkbox input "true"
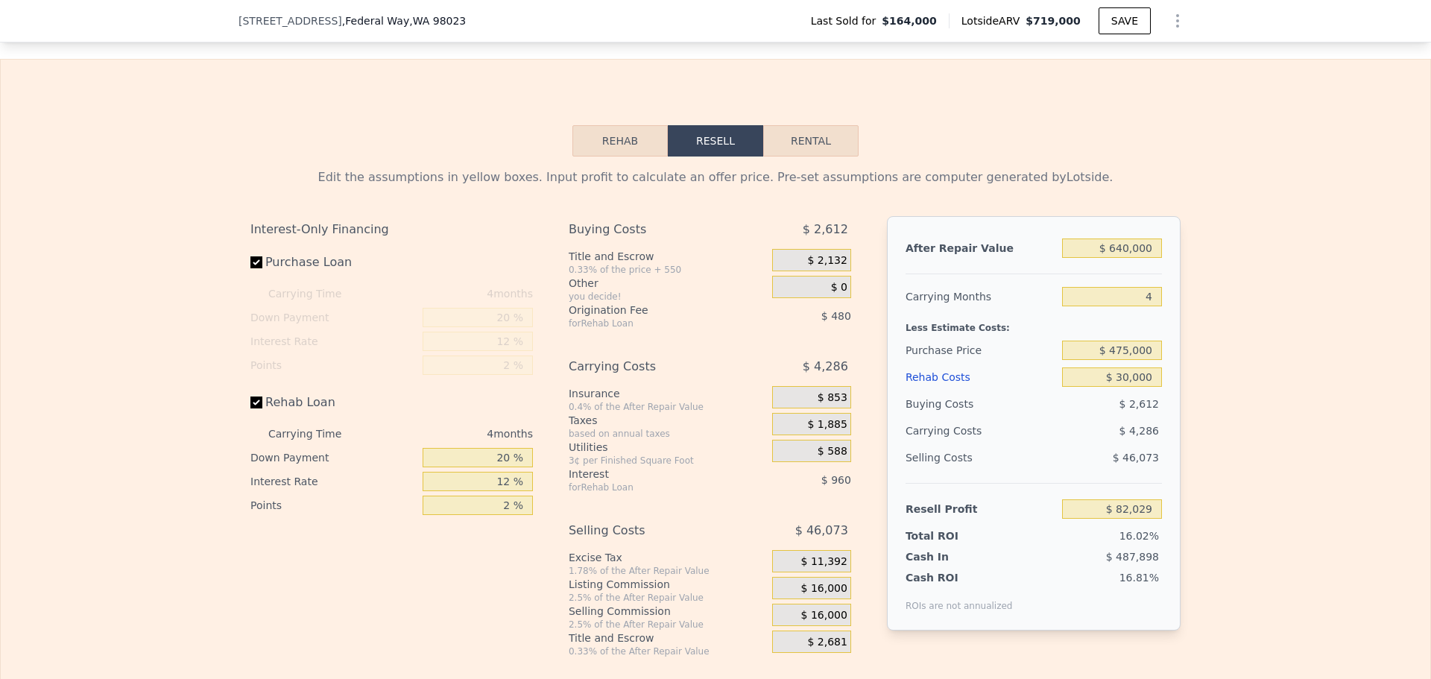
type input "$ 719,000"
type input "5"
type input "$ 0"
type input "$ 488,740"
